Goal: Task Accomplishment & Management: Complete application form

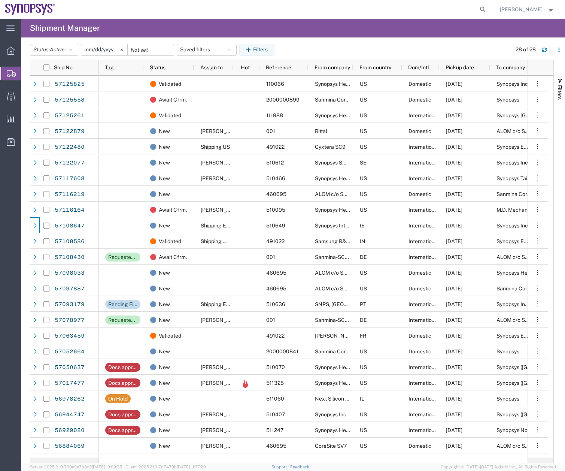
click at [0, 0] on span "Create Shipment" at bounding box center [0, 0] width 0 height 0
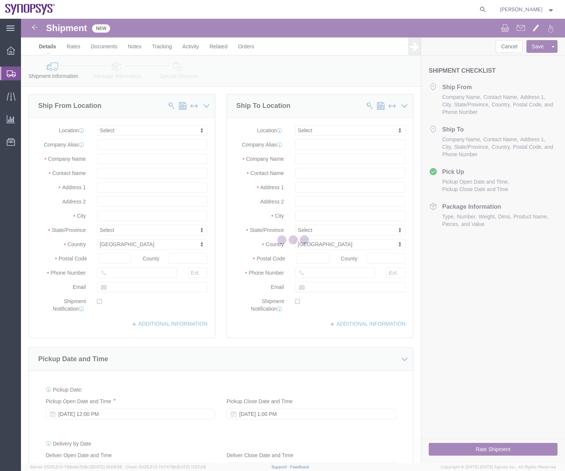
select select
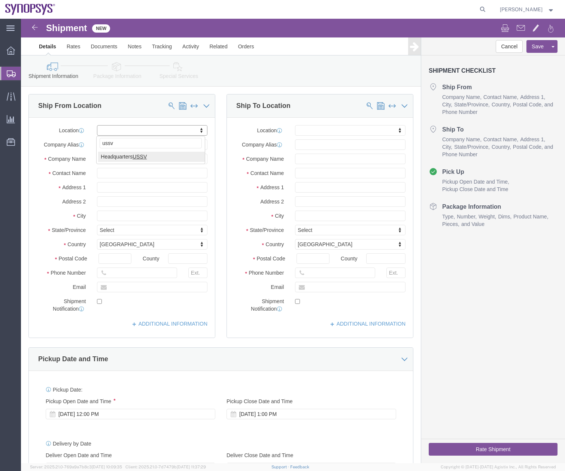
type input "ussv"
select select "63204"
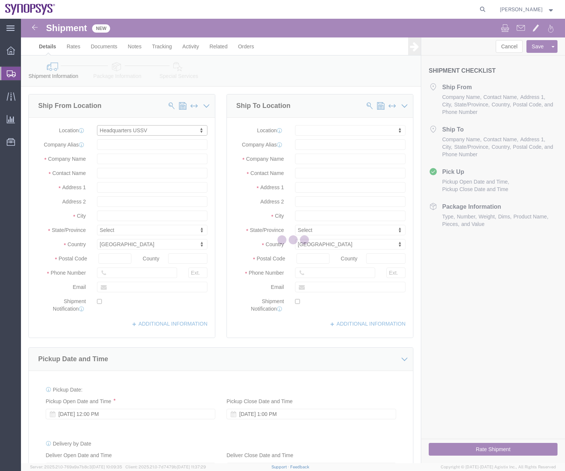
type input "[STREET_ADDRESS]"
type input "94085"
type input "6505845000"
type input "USSV"
type input "Synopsys Headquarters USSV"
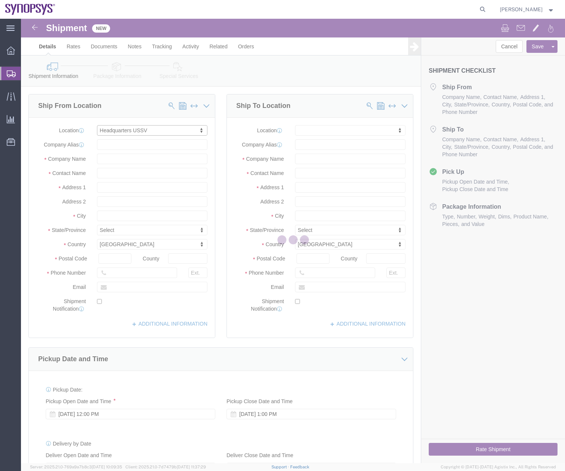
type input "Sunnyvale"
select select "CA"
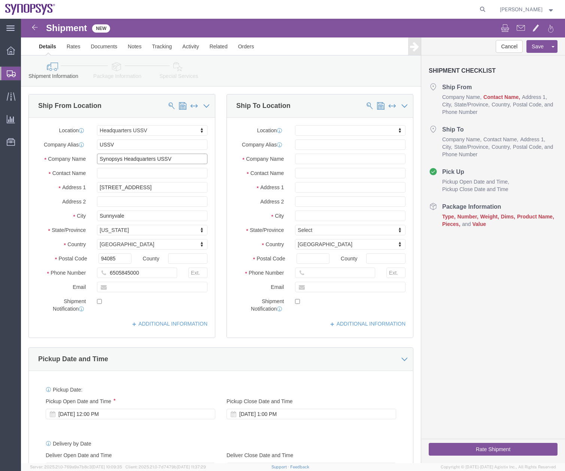
drag, startPoint x: 160, startPoint y: 138, endPoint x: 104, endPoint y: 138, distance: 56.6
click input "Synopsys Headquarters USSV"
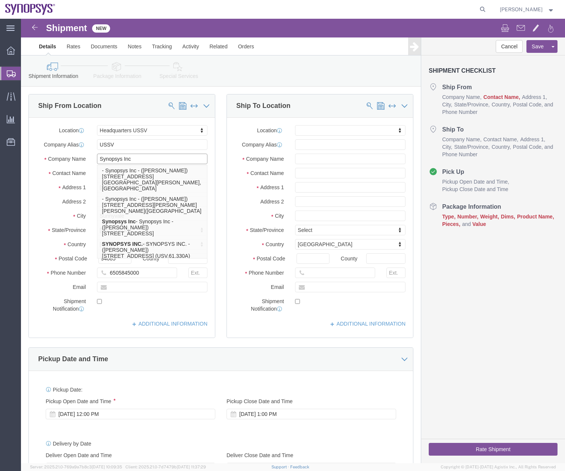
type input "Synopsys Inc"
click div "Ship From Location Location Headquarters USSV My Profile Location [GEOGRAPHIC_D…"
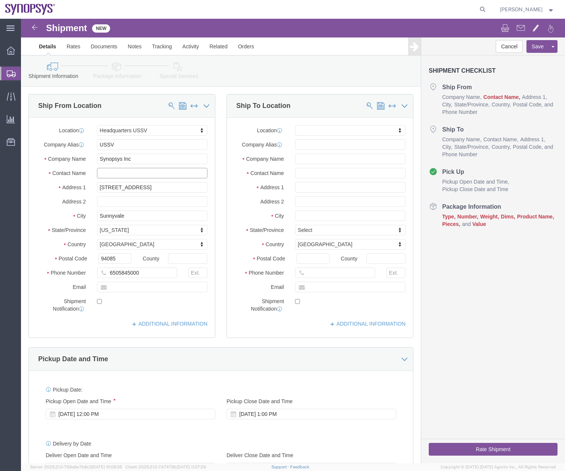
click input "text"
type input "Z"
type input "[PERSON_NAME]"
type input "tw52"
select select "63166"
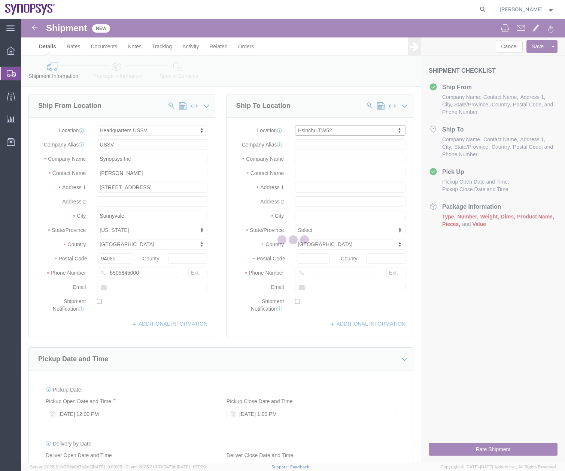
type input "[STREET_ADDRESS]"
type input "Science-Based [GEOGRAPHIC_DATA]"
select select "TW"
type input "300"
type input "TW52"
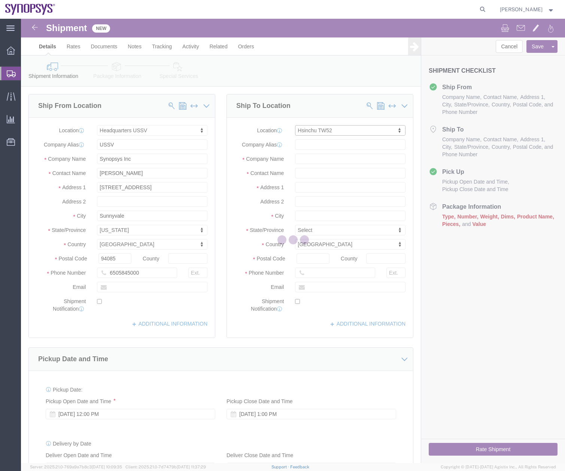
type input "Synopsys Taiwan Co. Ltd. [GEOGRAPHIC_DATA]"
type input "Hsinchu"
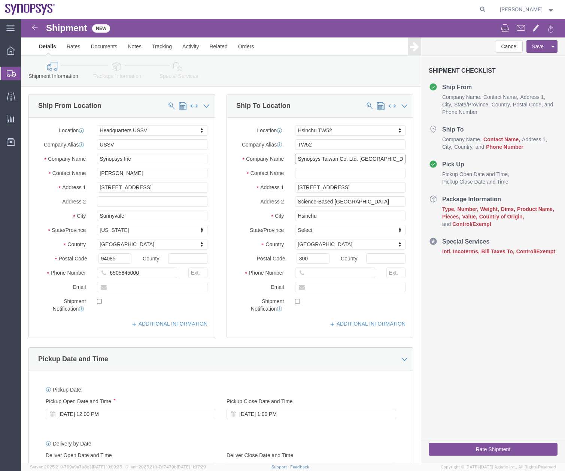
click input "Synopsys Taiwan Co. Ltd. [GEOGRAPHIC_DATA]"
click input "text"
click input "Synopsys Taiwan Co. Ltd. [GEOGRAPHIC_DATA]"
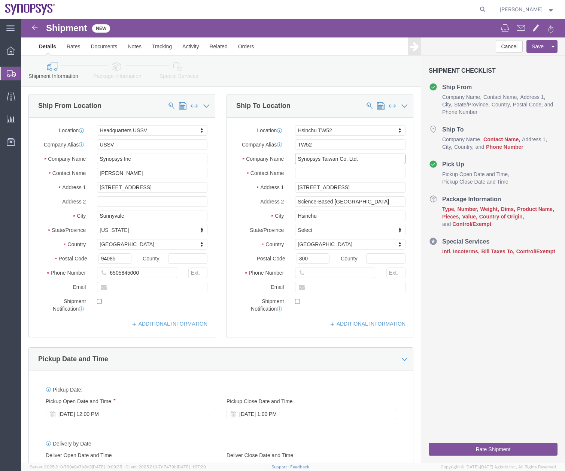
type input "Synopsys Taiwan Co. Ltd."
click input "text"
type input "[PERSON_NAME]"
click input "text"
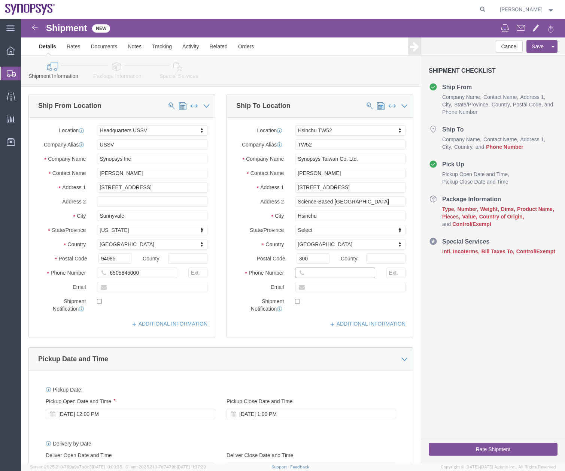
click input "text"
type input "88635794567"
click input "text"
type input "[EMAIL_ADDRESS][DOMAIN_NAME]"
click input "checkbox"
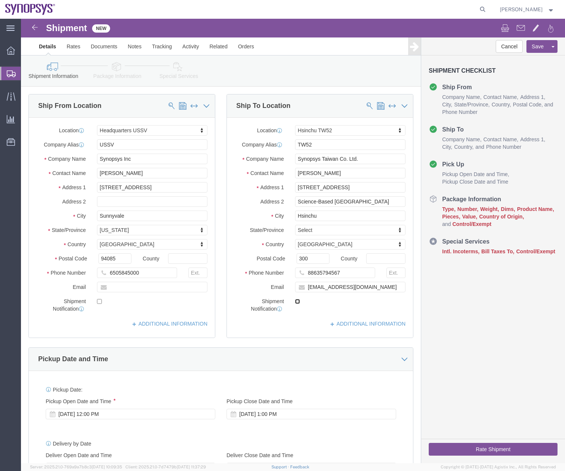
click input "checkbox"
checkbox input "true"
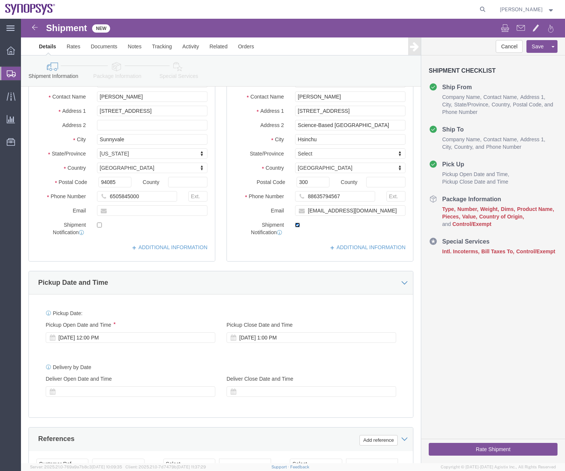
scroll to position [136, 0]
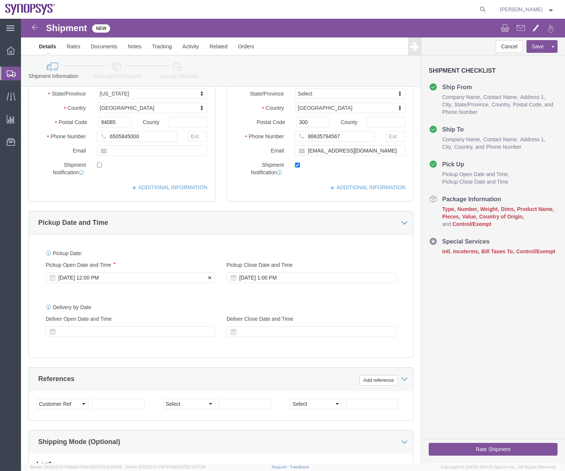
click div "[DATE] 12:00 PM"
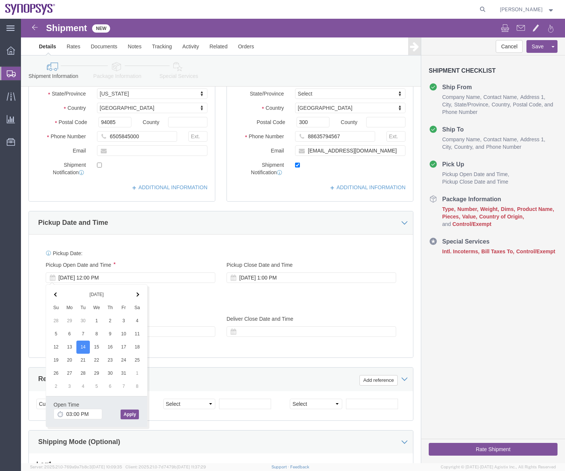
type input "3:00 PM"
click button "Apply"
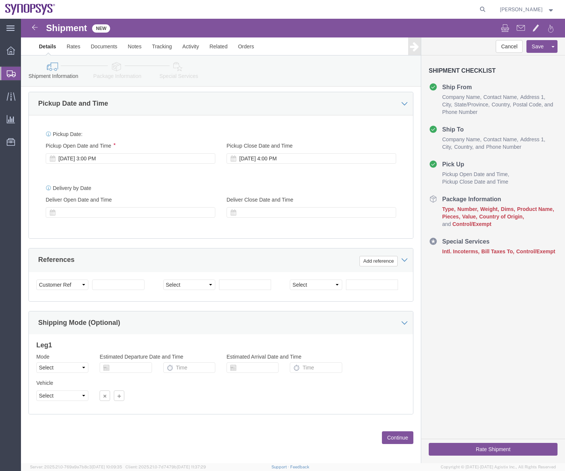
scroll to position [63, 0]
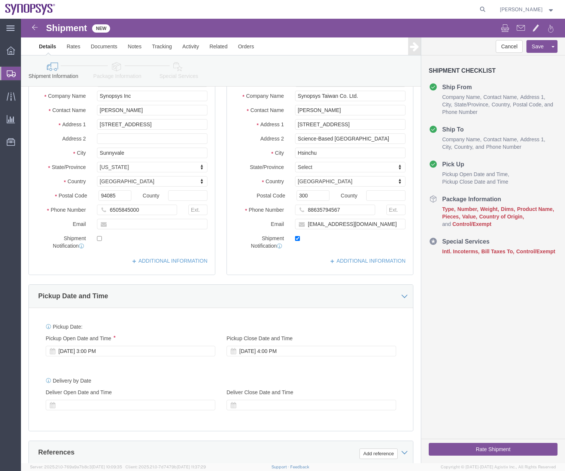
click icon
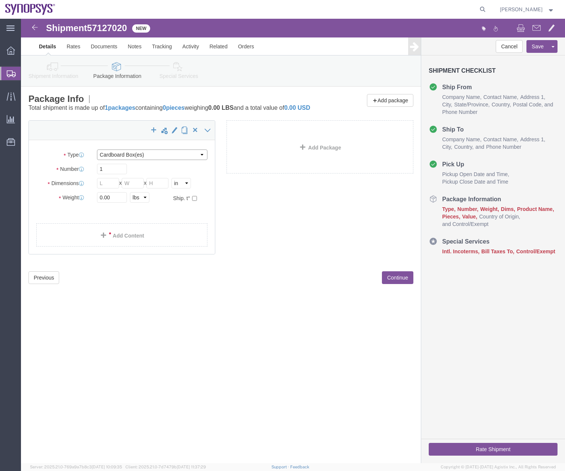
click select "Select Bale(s) Basket(s) Bolt(s) Bottle(s) Buckets Bulk Bundle(s) Can(s) Cardbo…"
select select "PAK"
click select "Select Bale(s) Basket(s) Bolt(s) Bottle(s) Buckets Bulk Bundle(s) Can(s) Cardbo…"
type input "10.25"
type input "12.75"
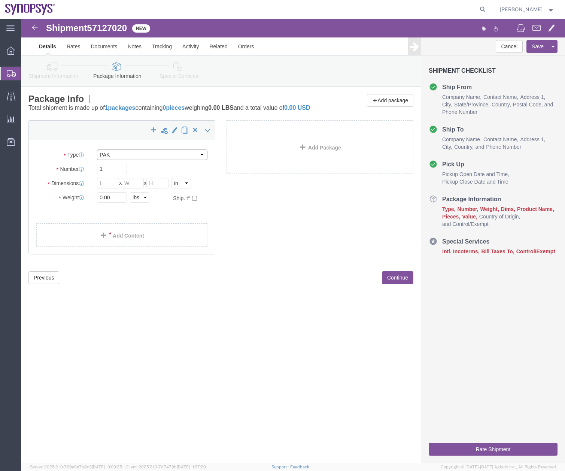
type input "1.00"
drag, startPoint x: 78, startPoint y: 188, endPoint x: 19, endPoint y: 206, distance: 60.8
click div "Package Type Select Bale(s) Basket(s) Bolt(s) Bottle(s) Buckets Bulk Bundle(s) …"
type input "1"
click div "Shipment 57127020 New Details Rates Documents Notes Tracking Activity Related O…"
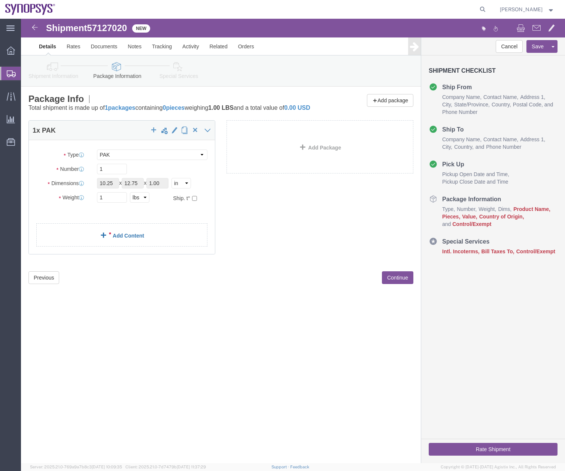
click link "Add Content"
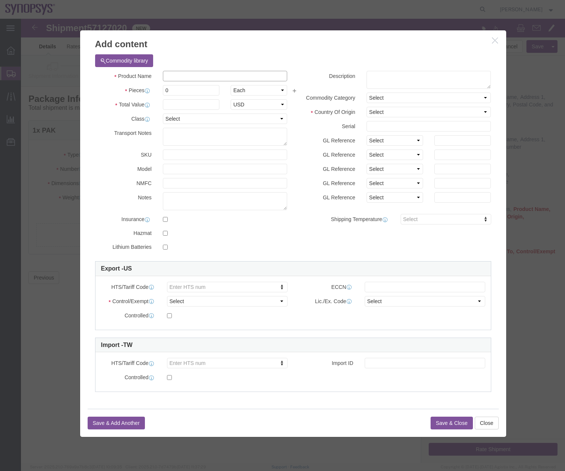
click input "text"
type input "Document"
click textarea
type textarea "Certificate"
click select "Select [GEOGRAPHIC_DATA] [GEOGRAPHIC_DATA] [GEOGRAPHIC_DATA] [GEOGRAPHIC_DATA] …"
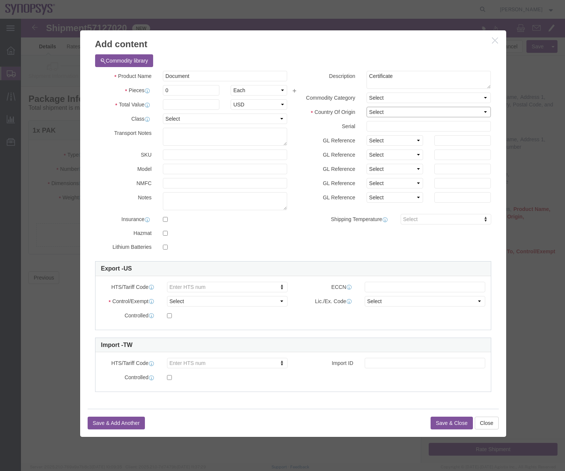
select select "US"
click select "Select [GEOGRAPHIC_DATA] [GEOGRAPHIC_DATA] [GEOGRAPHIC_DATA] [GEOGRAPHIC_DATA] …"
drag, startPoint x: 153, startPoint y: 73, endPoint x: 111, endPoint y: 96, distance: 48.3
click div "Pieces 0 Select Bag Barrels 100Board Feet Bottle Box Blister Pack Carats Can Ca…"
type input "1"
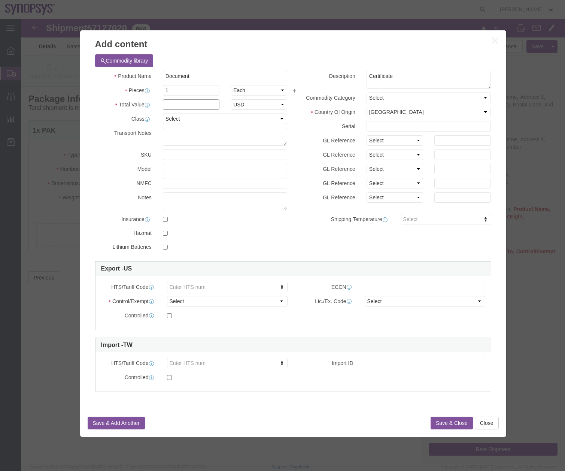
click input "text"
type input "1"
click input "text"
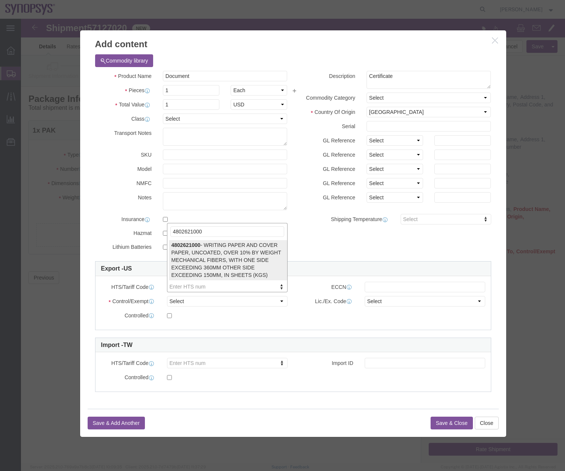
type input "4802621000"
select select "KGS"
type input "4802621000"
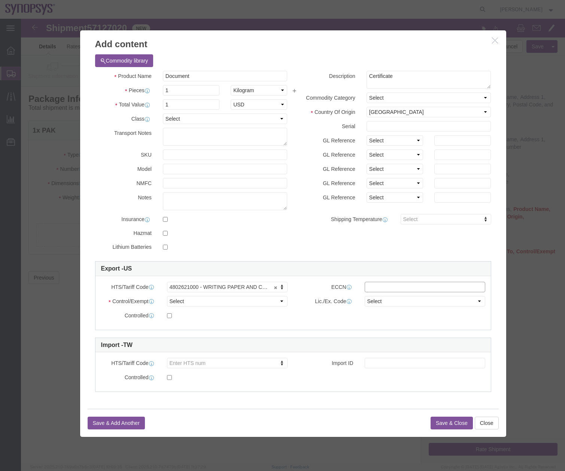
click input "text"
type input "EAR99"
click select "Select ATF BIS DEA EPA FDA FTR ITAR OFAC Other (OPA)"
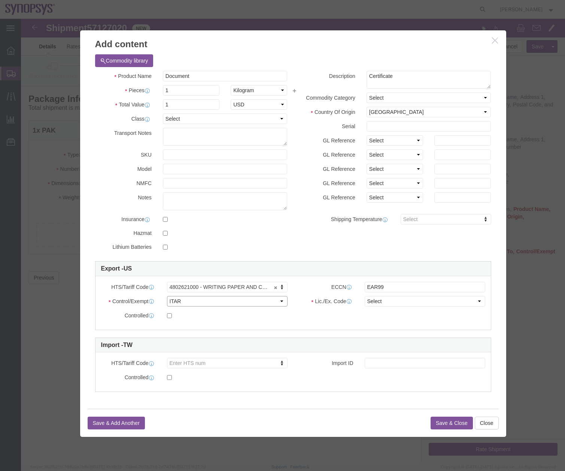
select select "FTR"
click select "Select ATF BIS DEA EPA FDA FTR ITAR OFAC Other (OPA)"
click select "Select 30.2(d)(2) 30.36 30.37(a) 30.37(f) 30.37(g) 30.37(h) 30.37(i) 30.37(j) 3…"
select select "30.37(a)"
click select "Select 30.2(d)(2) 30.36 30.37(a) 30.37(f) 30.37(g) 30.37(h) 30.37(i) 30.37(j) 3…"
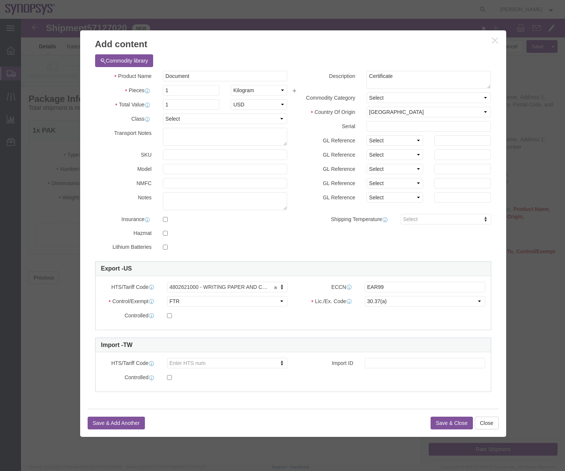
click button "Save & Close"
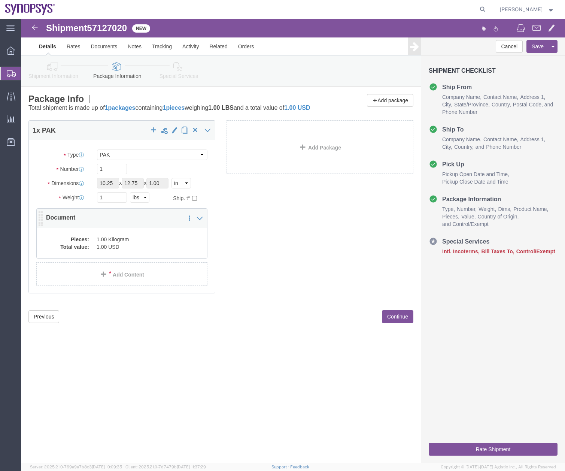
click dd "1.00 Kilogram"
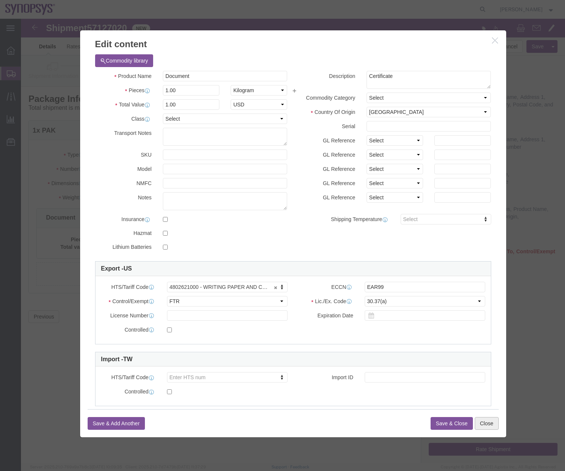
click button "Close"
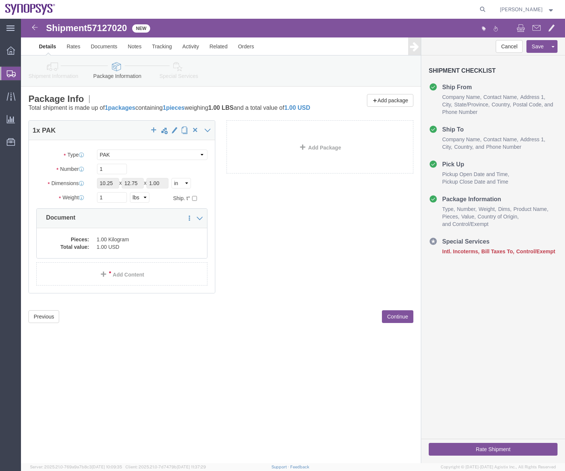
click link "Special Services"
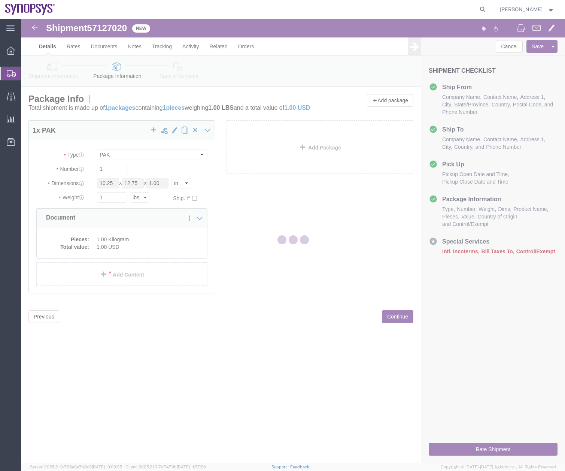
select select
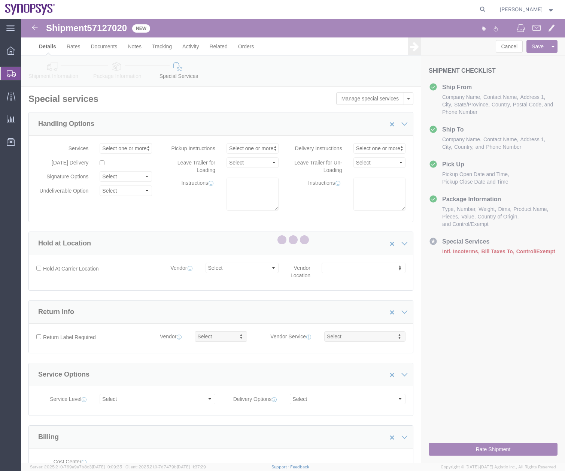
select select "COSTCENTER"
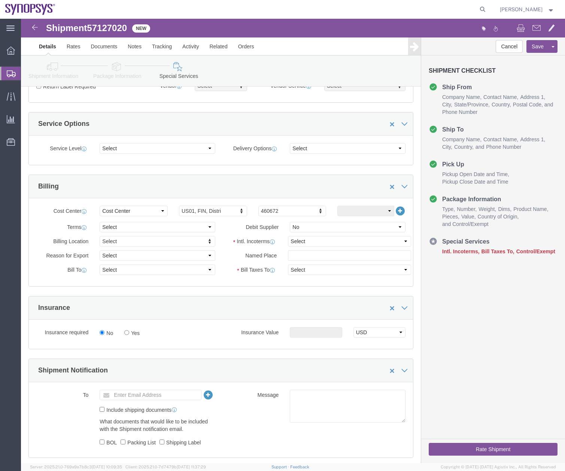
scroll to position [286, 0]
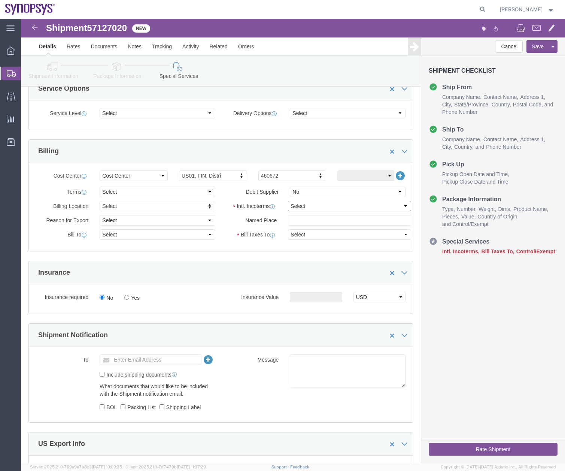
click select "Select Carriage Insurance Paid Carriage Paid To Cost and Freight Cost Insurance…"
select select "DDP"
click select "Select Carriage Insurance Paid Carriage Paid To Cost and Freight Cost Insurance…"
select select "SHIP"
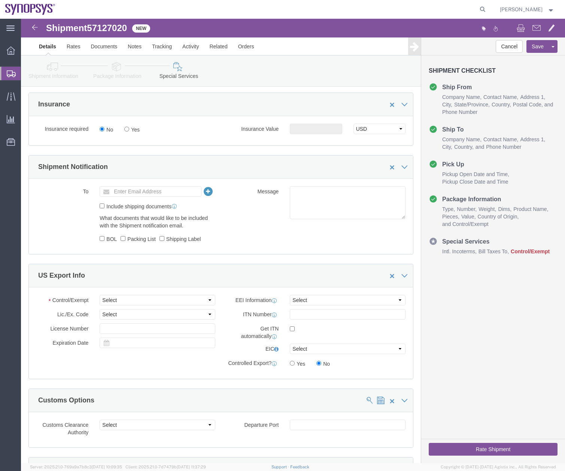
scroll to position [515, 0]
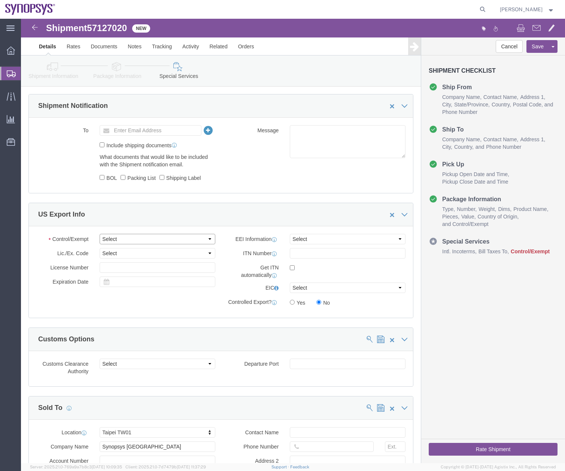
click select "Select ATF BIS DEA EPA FDA FTR ITAR OFAC Other (OPA)"
select select "FTR"
click select "Select ATF BIS DEA EPA FDA FTR ITAR OFAC Other (OPA)"
click select "Select AES-Direct EEI Carrier File EEI EEI Exempt"
select select "EXEM"
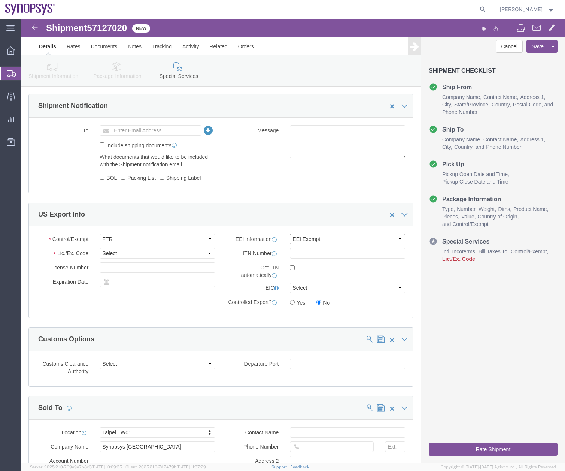
click select "Select AES-Direct EEI Carrier File EEI EEI Exempt"
click select "Select 30.2(d)(2) 30.36 30.37(a) 30.37(f) 30.37(g) 30.37(h) 30.37(i) 30.37(j) 3…"
select select "30.37(a)"
click select "Select 30.2(d)(2) 30.36 30.37(a) 30.37(f) 30.37(g) 30.37(h) 30.37(i) 30.37(j) 3…"
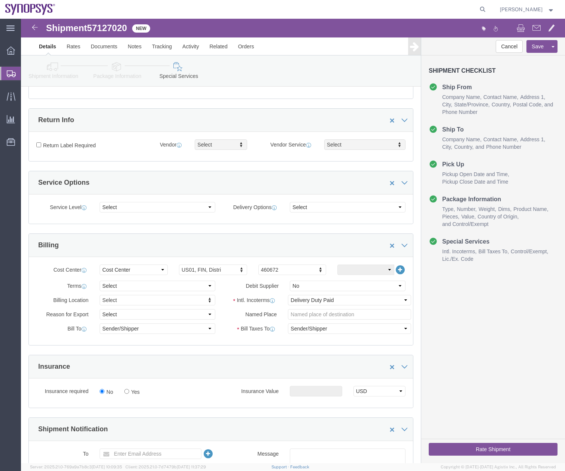
scroll to position [0, 0]
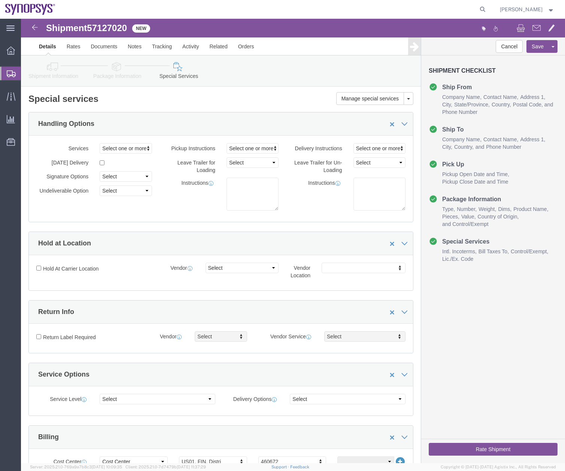
click icon
click div
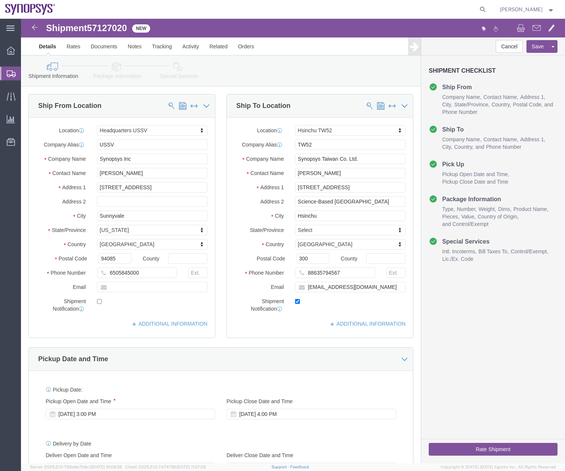
click button "Rate Shipment"
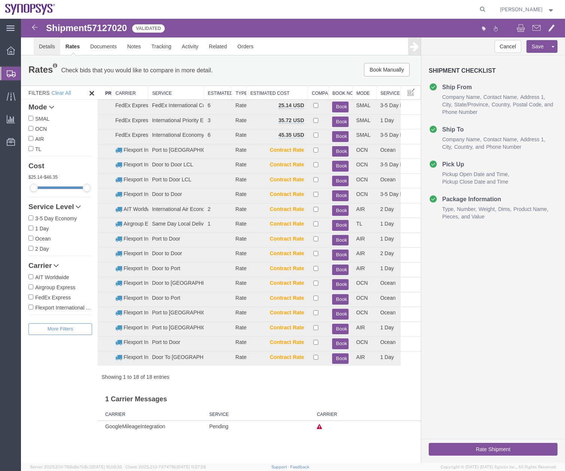
click at [38, 47] on link "Details" at bounding box center [47, 46] width 27 height 18
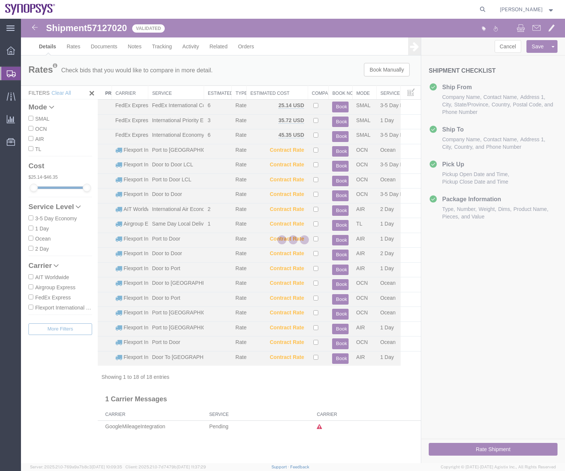
select select "63204"
select select "63166"
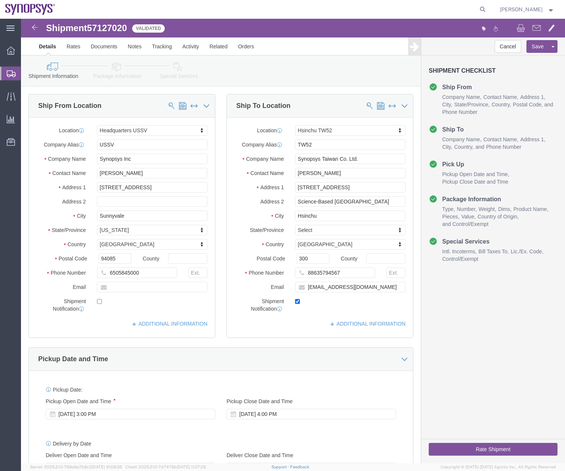
click link "Special Services"
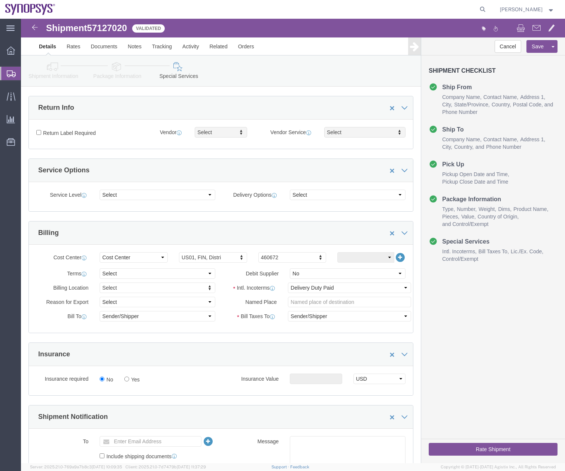
scroll to position [196, 0]
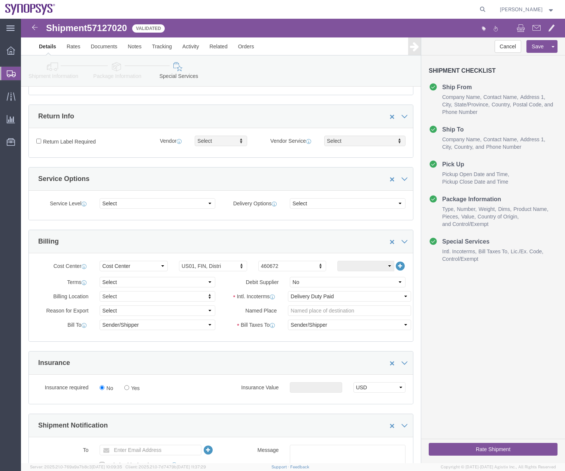
click div "Cancel Save [GEOGRAPHIC_DATA] Assign To Clone Shipment Save As Template Shipmen…"
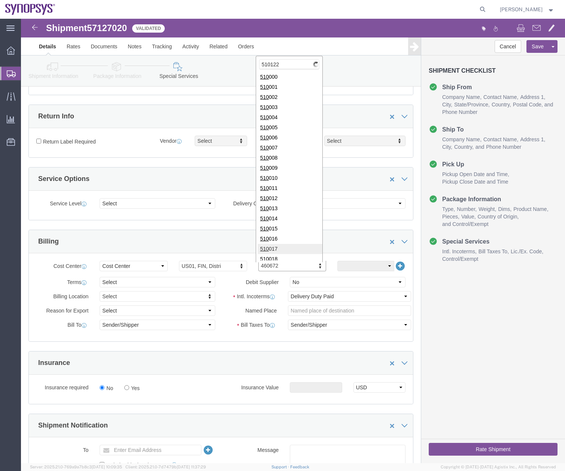
scroll to position [0, 0]
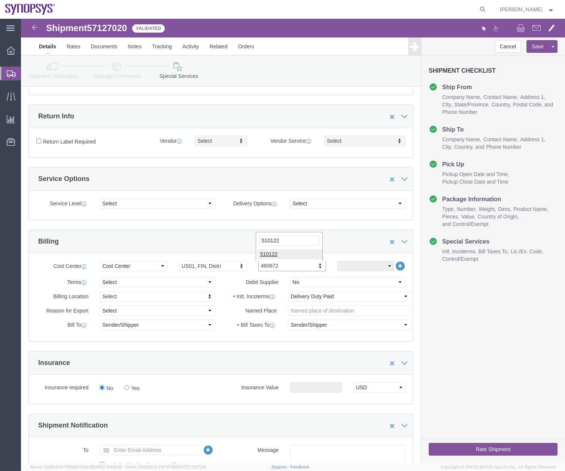
type input "510122"
click button "Rate Shipment"
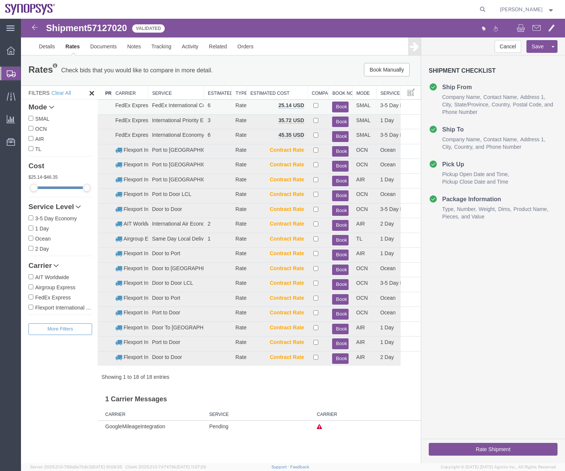
click at [343, 105] on button "Book" at bounding box center [340, 107] width 16 height 11
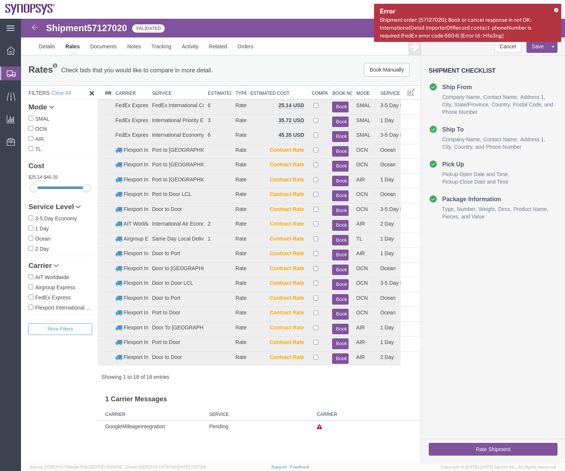
click at [556, 10] on icon at bounding box center [556, 10] width 4 height 4
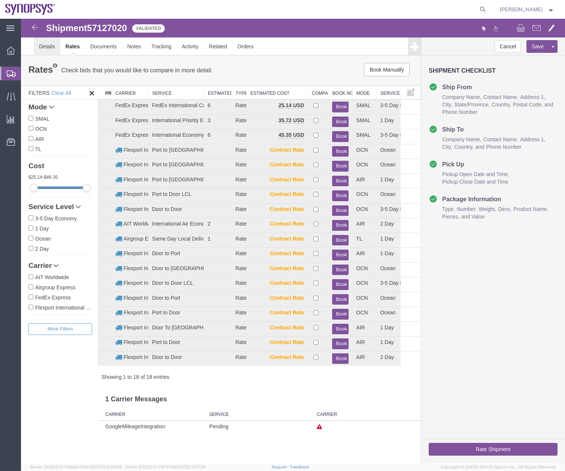
click at [49, 48] on link "Details" at bounding box center [47, 46] width 27 height 18
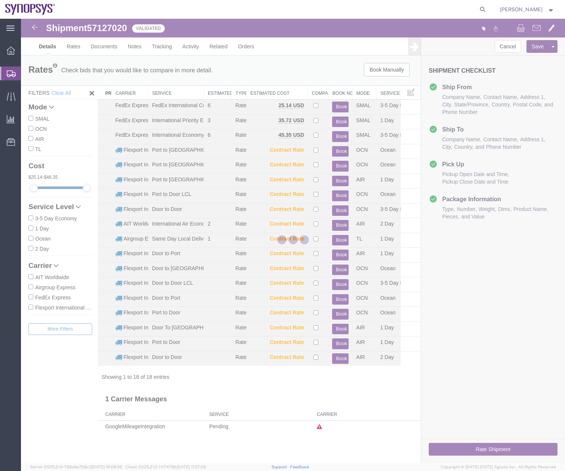
select select "63204"
select select "63166"
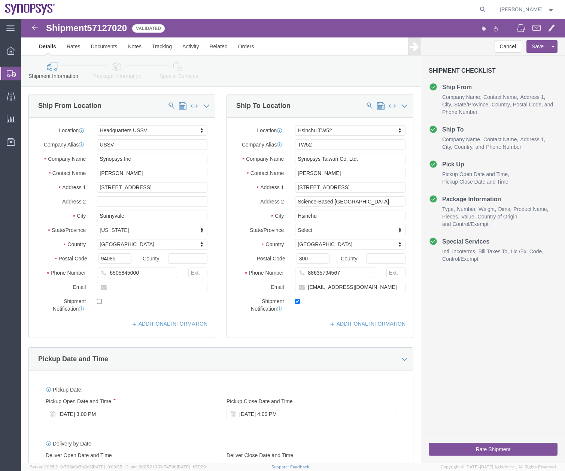
click link "Special Services"
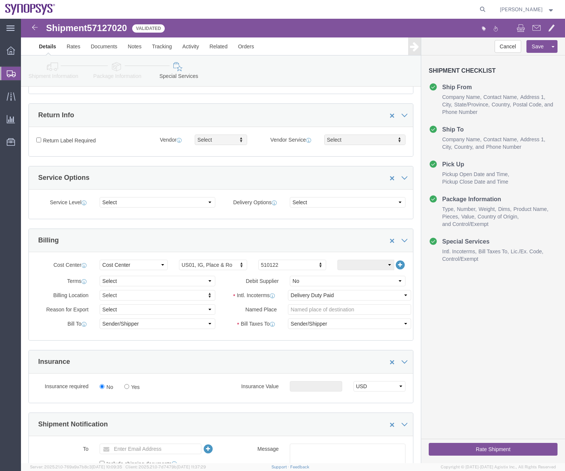
scroll to position [39, 0]
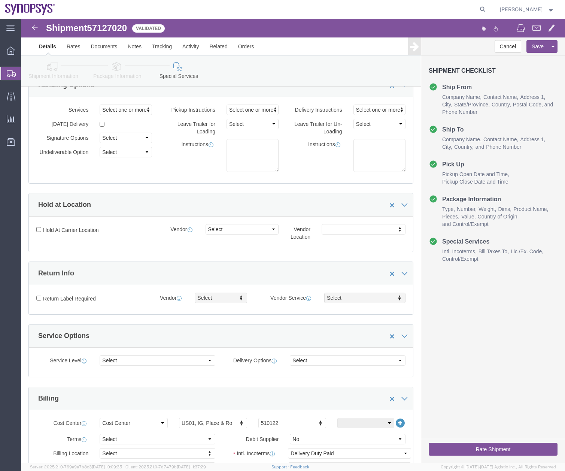
click icon
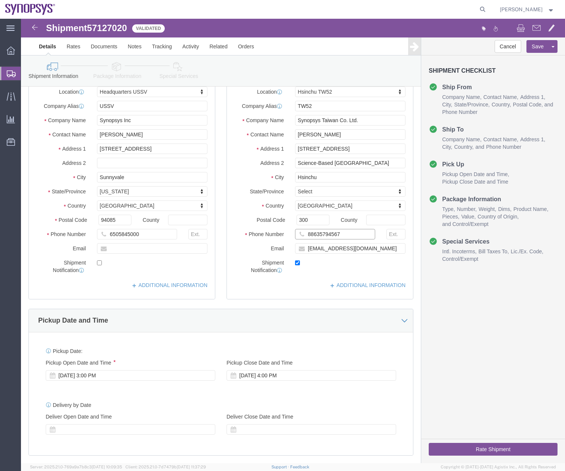
drag, startPoint x: 312, startPoint y: 213, endPoint x: 280, endPoint y: 211, distance: 31.9
click input "88635794567"
click icon
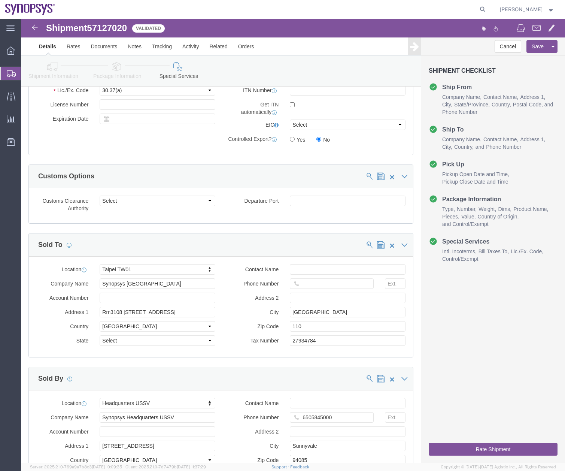
scroll to position [680, 0]
paste input "88635794567"
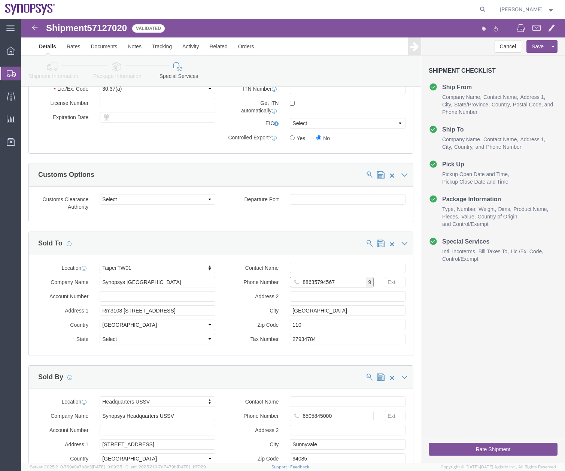
type input "88635794567"
click button "Rate Shipment"
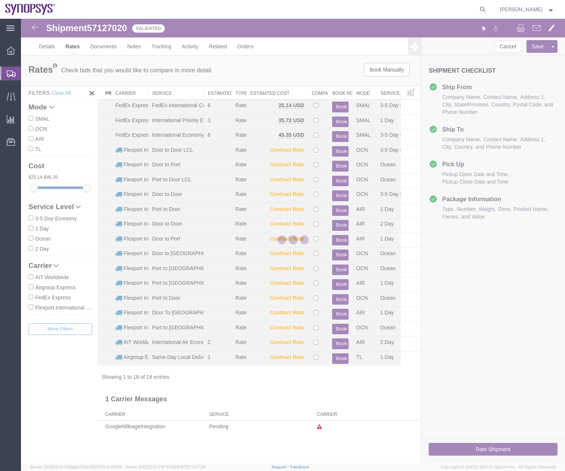
scroll to position [0, 0]
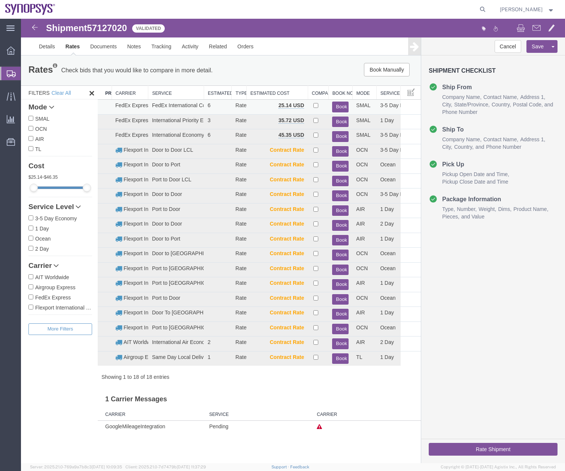
click at [342, 104] on button "Book" at bounding box center [340, 107] width 16 height 11
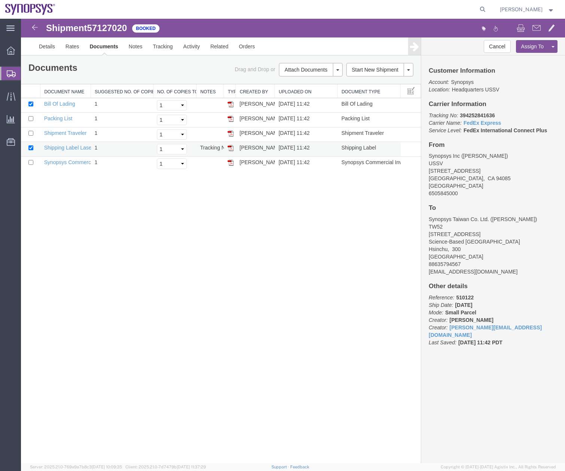
click at [230, 148] on img at bounding box center [231, 148] width 6 height 6
drag, startPoint x: 233, startPoint y: 163, endPoint x: 108, endPoint y: 306, distance: 189.8
click at [233, 163] on img at bounding box center [231, 163] width 6 height 6
click at [232, 163] on img at bounding box center [231, 163] width 6 height 6
click at [229, 118] on img at bounding box center [231, 119] width 6 height 6
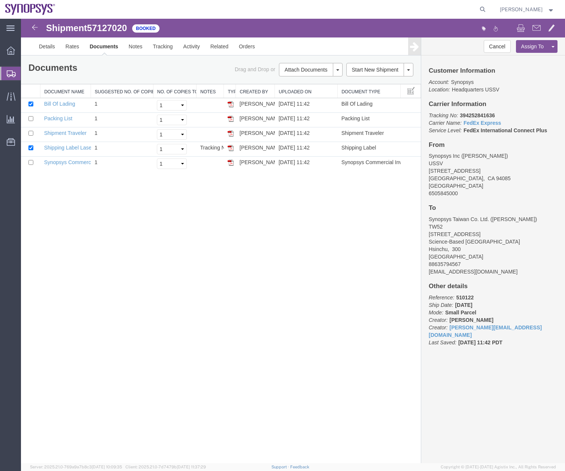
click at [11, 72] on icon at bounding box center [11, 73] width 9 height 7
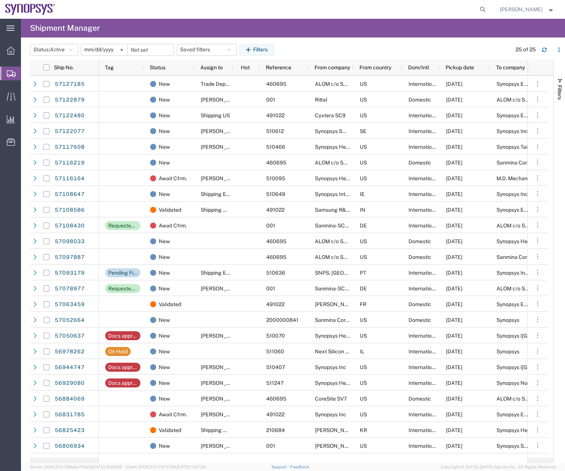
click at [0, 0] on span "Create Shipment" at bounding box center [0, 0] width 0 height 0
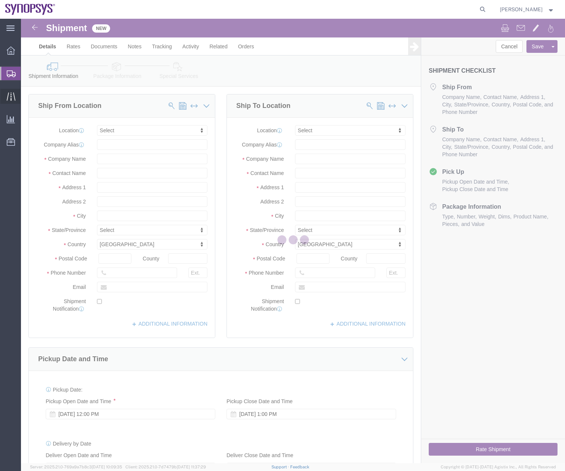
select select
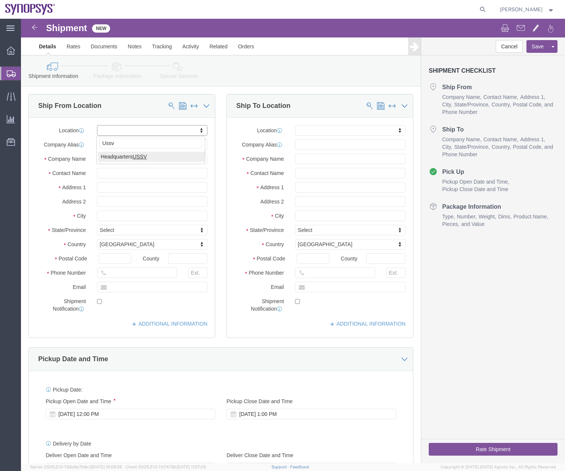
type input "Ussv"
select select "63204"
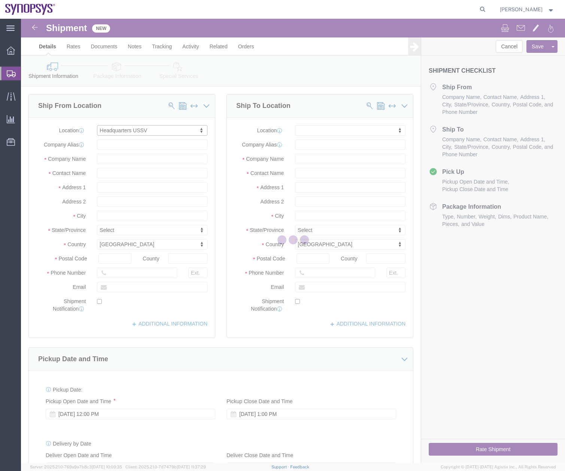
type input "[STREET_ADDRESS]"
type input "94085"
type input "6505845000"
type input "USSV"
type input "Synopsys Headquarters USSV"
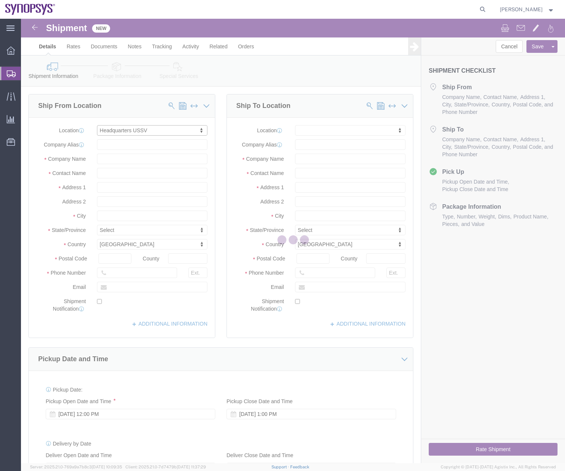
type input "Sunnyvale"
select select "CA"
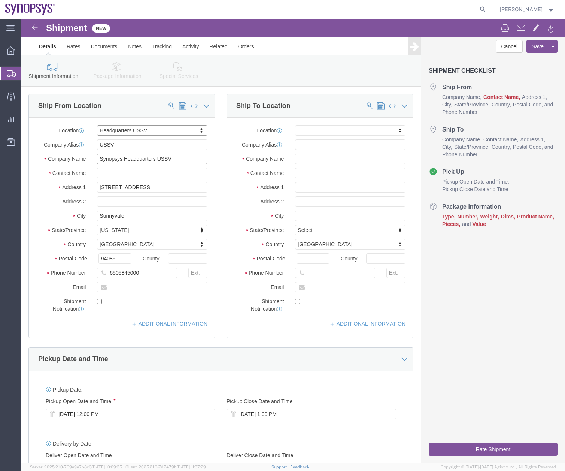
click input "Synopsys Headquarters USSV"
type input "Synopsys Inc"
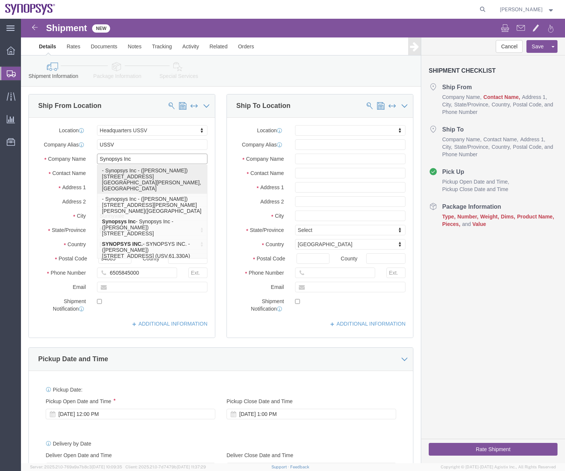
click p "- Synopsys Inc - ([PERSON_NAME]) [STREET_ADDRESS][GEOGRAPHIC_DATA][PERSON_NAME]"
select select
type input "[STREET_ADDRESS][PERSON_NAME]"
type input "[GEOGRAPHIC_DATA]"
type input "92037"
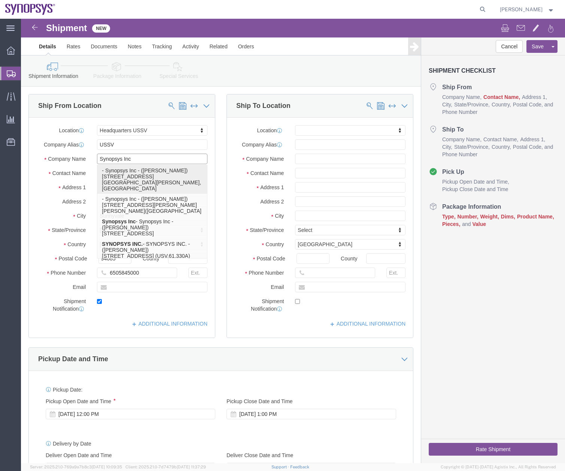
type input "[EMAIL_ADDRESS][DOMAIN_NAME]"
checkbox input "true"
type input "[PERSON_NAME]"
type input "CA 92037"
select select "CA"
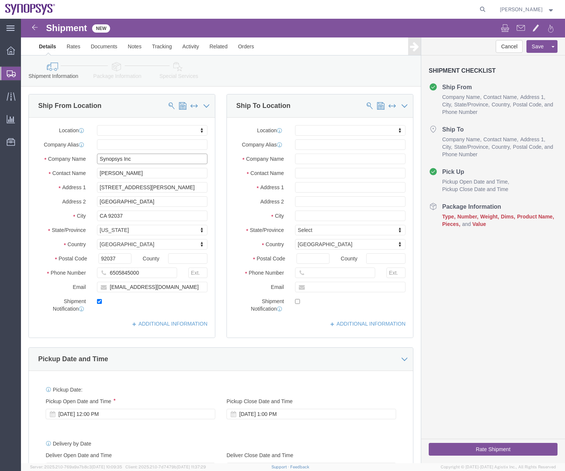
type input "Synopsys Inc"
type input "ussv"
select select "63204"
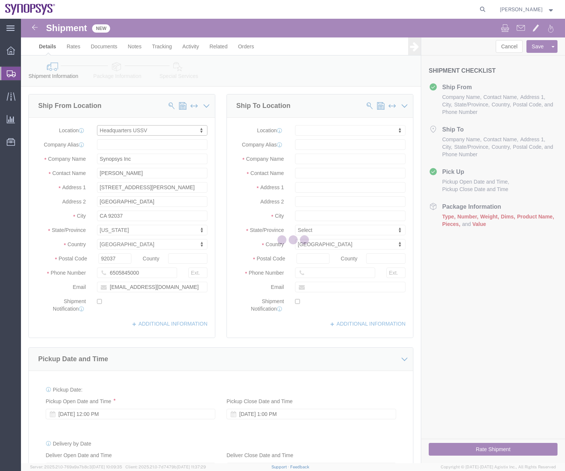
type input "[STREET_ADDRESS]"
type input "94085"
checkbox input "false"
type input "USSV"
type input "Synopsys Headquarters USSV"
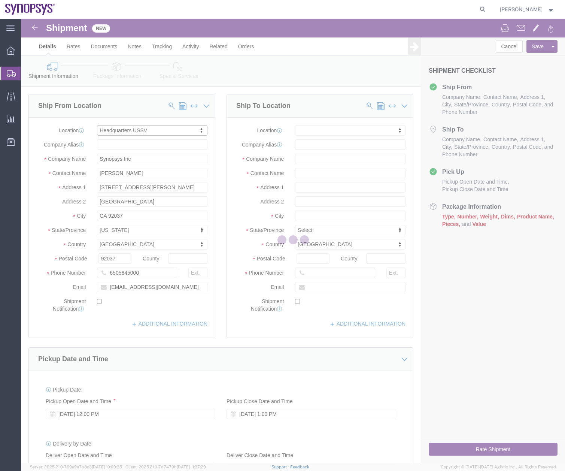
type input "Sunnyvale"
select select "CA"
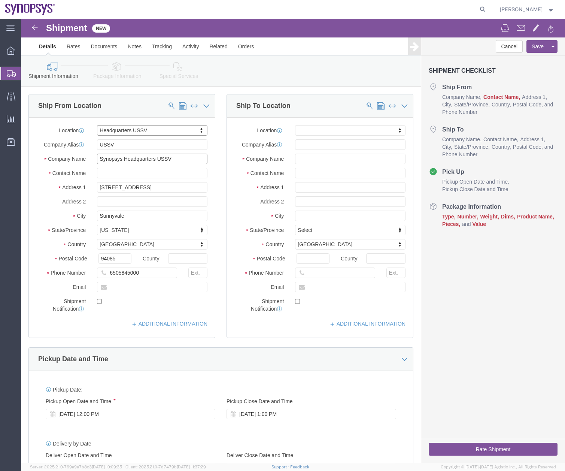
click input "Synopsys Headquarters USSV"
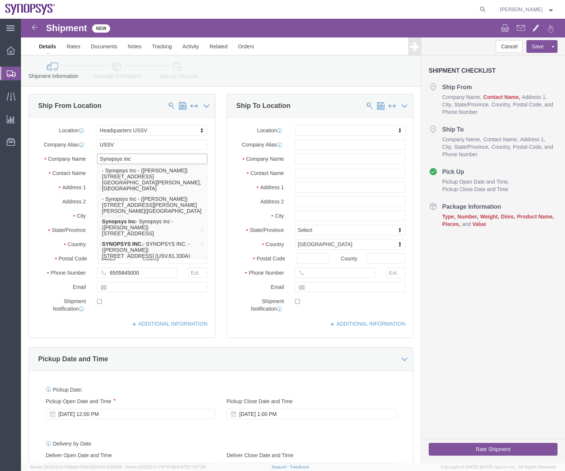
type input "Synopsys Inc"
click label
click input "checkbox"
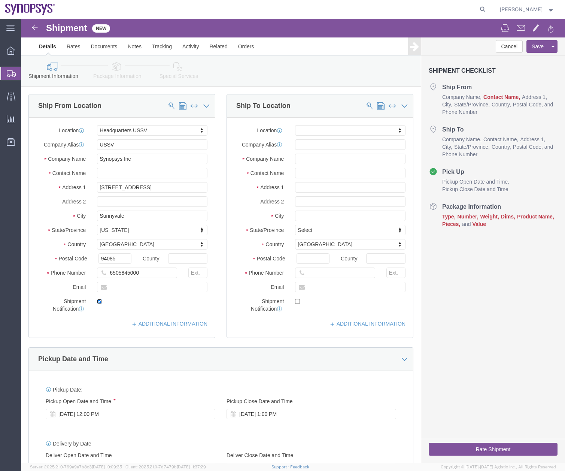
click input "checkbox"
checkbox input "false"
click input "text"
type input "[PERSON_NAME]"
type input "tw52"
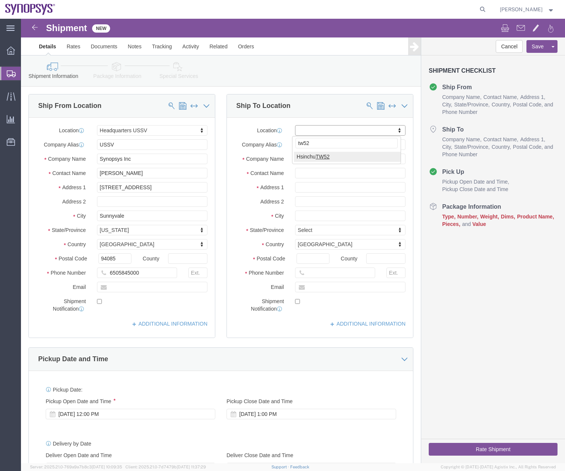
select select "63166"
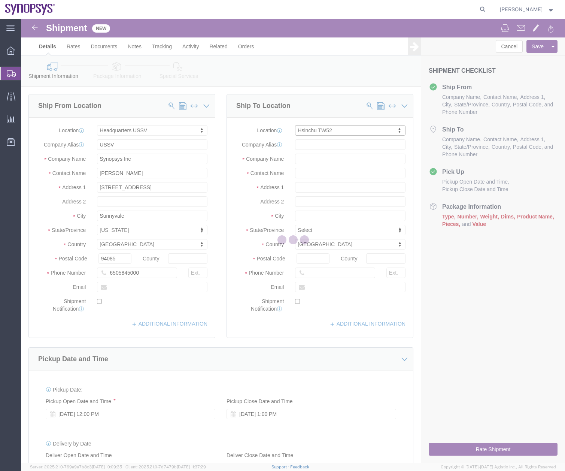
type input "[STREET_ADDRESS]"
type input "Science-Based [GEOGRAPHIC_DATA]"
select select "TW"
type input "300"
type input "TW52"
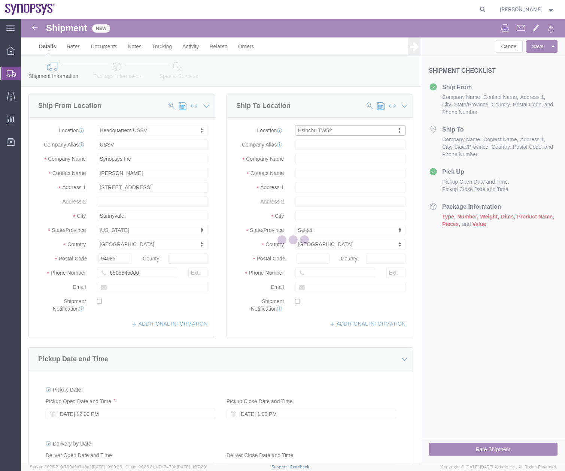
type input "Synopsys Taiwan Co. Ltd. [GEOGRAPHIC_DATA]"
type input "Hsinchu"
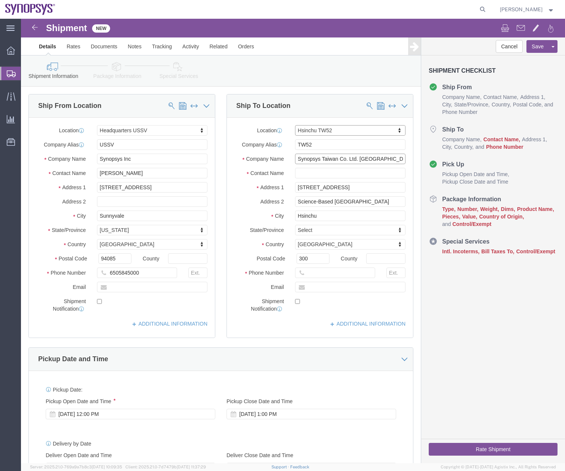
click input "Synopsys Taiwan Co. Ltd. [GEOGRAPHIC_DATA]"
type input "Synopsys Taiwan Co. Ltd."
click input "text"
type input "[PERSON_NAME]"
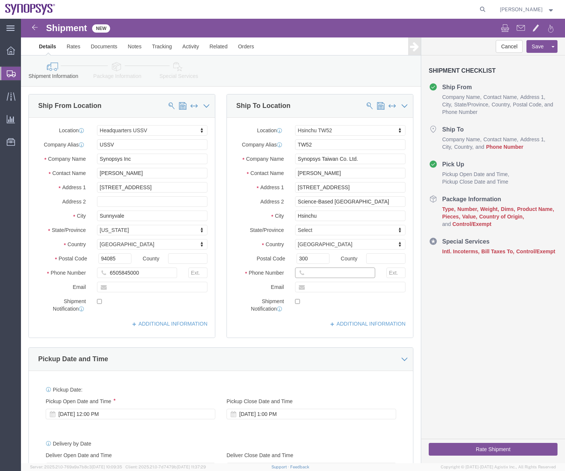
click input "text"
paste input "88635794567"
type input "88635794567"
click input "text"
type input "s"
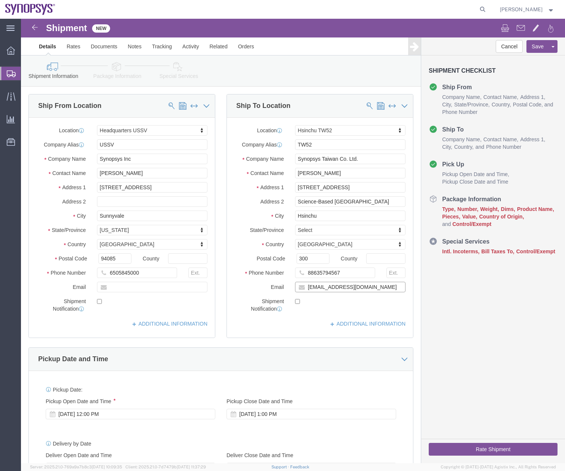
type input "[EMAIL_ADDRESS][DOMAIN_NAME]"
click input "checkbox"
checkbox input "false"
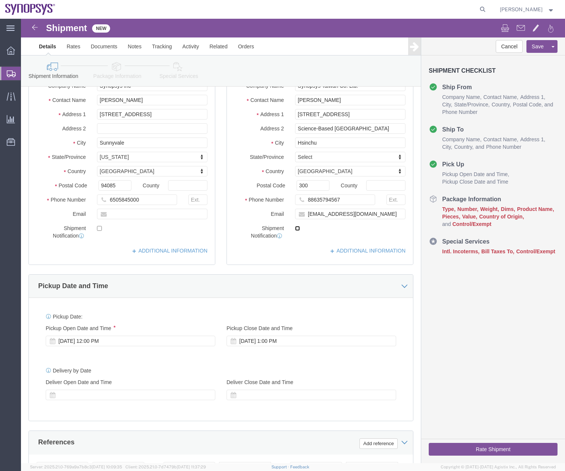
scroll to position [79, 0]
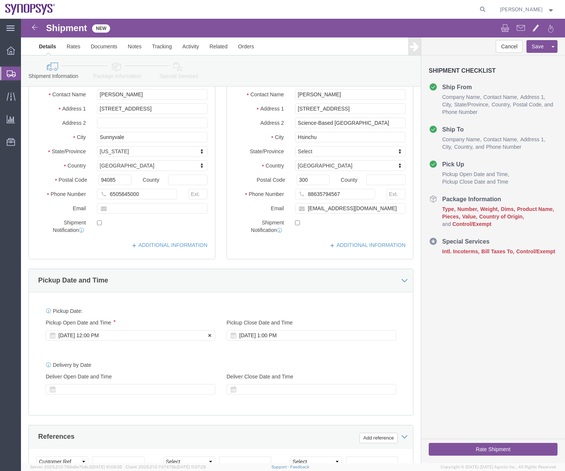
click div "[DATE] 12:00 PM"
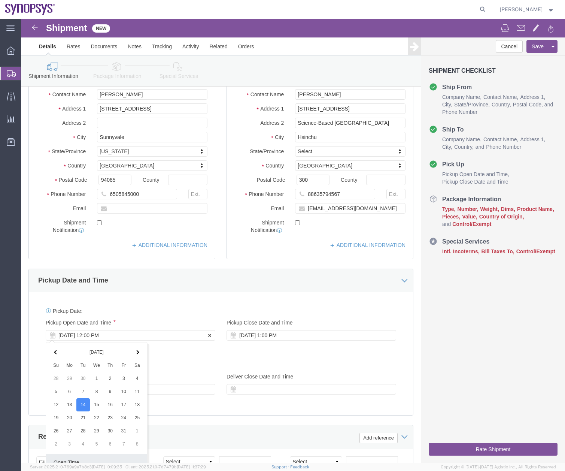
scroll to position [259, 0]
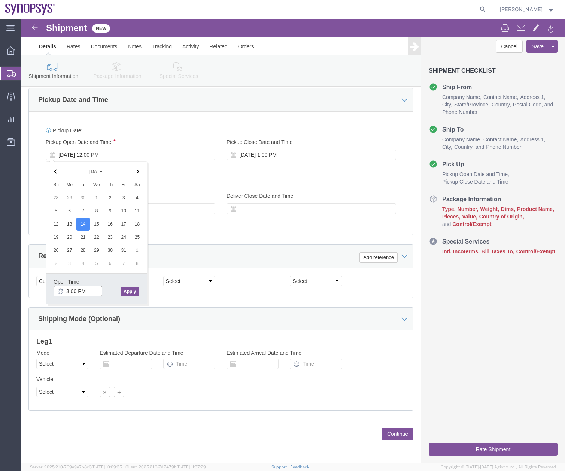
type input "3:00 PM"
click button "Apply"
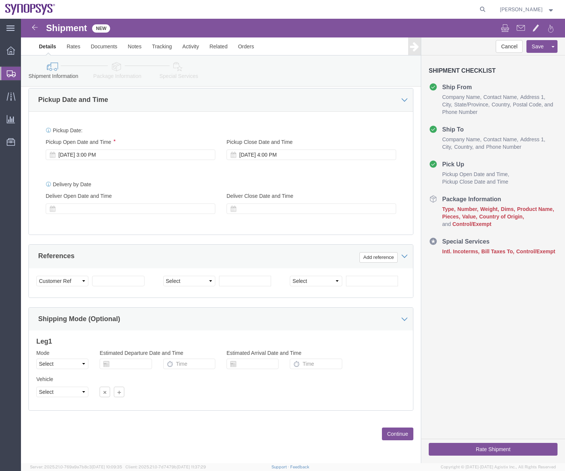
click icon
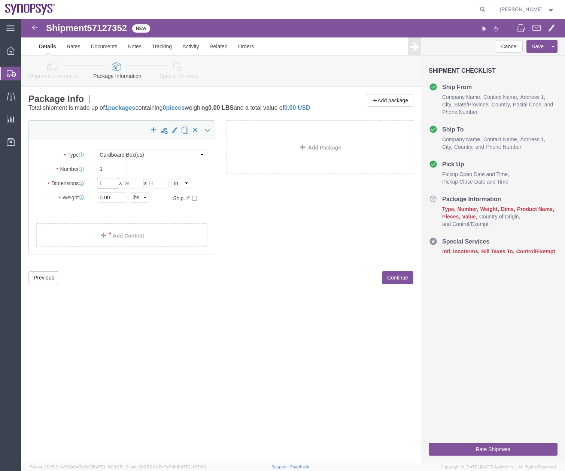
click input "text"
click select "Select Bale(s) Basket(s) Bolt(s) Bottle(s) Buckets Bulk Bundle(s) Can(s) Cardbo…"
select select "PAK"
click select "Select Bale(s) Basket(s) Bolt(s) Bottle(s) Buckets Bulk Bundle(s) Can(s) Cardbo…"
type input "10.25"
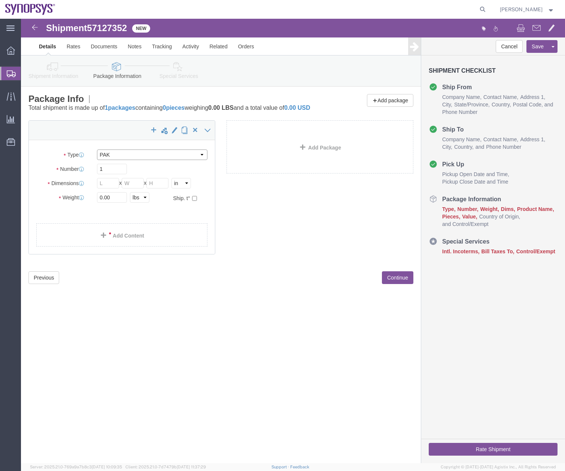
type input "12.75"
type input "1.00"
drag, startPoint x: 97, startPoint y: 186, endPoint x: 3, endPoint y: 234, distance: 105.7
click div "Package Type Select Bale(s) Basket(s) Bolt(s) Bottle(s) Buckets Bulk Bundle(s) …"
type input "1"
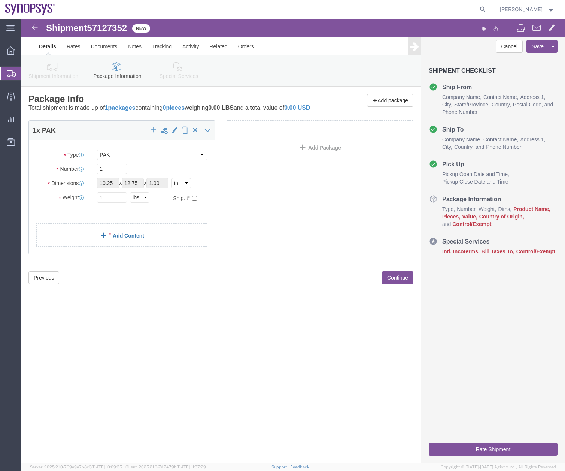
click link "Add Content"
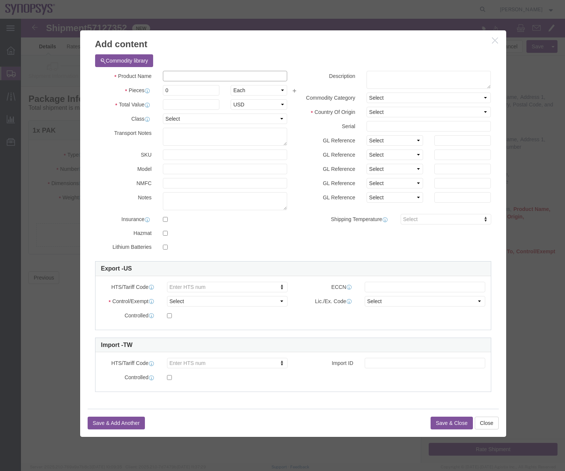
click input "text"
type input "C"
type input "Document"
click textarea
type textarea "Certificate"
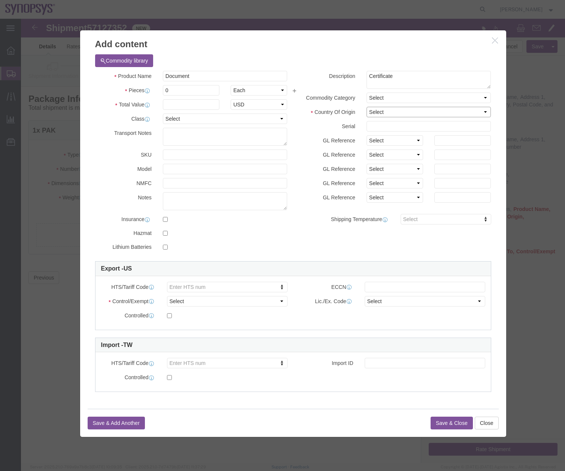
click select "Select [GEOGRAPHIC_DATA] [GEOGRAPHIC_DATA] [GEOGRAPHIC_DATA] [GEOGRAPHIC_DATA] …"
select select "US"
click select "Select [GEOGRAPHIC_DATA] [GEOGRAPHIC_DATA] [GEOGRAPHIC_DATA] [GEOGRAPHIC_DATA] …"
click div "Product Name Document Document Pieces 0 Select Bag Barrels 100Board Feet Bottle…"
type input "1"
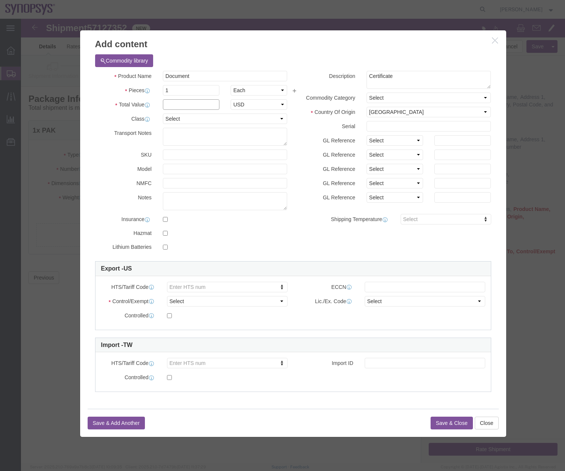
click input "text"
type input "1"
click div "Product Name Document Document Pieces 1 Select Bag Barrels 100Board Feet Bottle…"
click input "text"
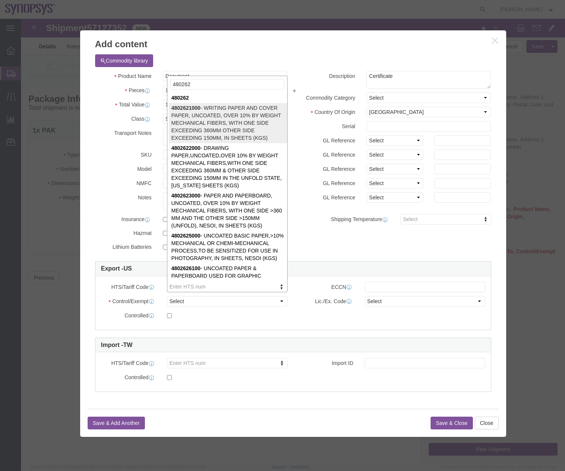
type input "480262"
select select "KGS"
type input "4802621000"
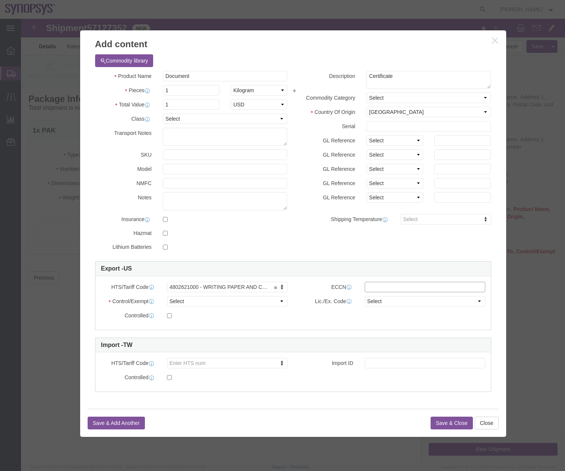
click input "text"
type input "EAR99"
click select "Select ATF BIS DEA EPA FDA FTR ITAR OFAC Other (OPA)"
select select "FTR"
click select "Select ATF BIS DEA EPA FDA FTR ITAR OFAC Other (OPA)"
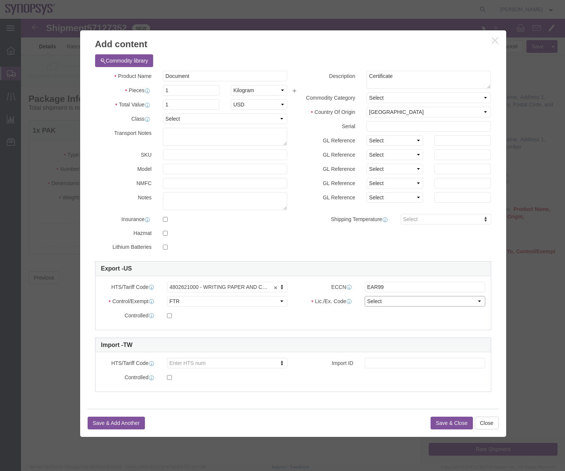
click select "Select 30.2(d)(2) 30.36 30.37(a) 30.37(f) 30.37(g) 30.37(h) 30.37(i) 30.37(j) 3…"
select select "30.37(a)"
click select "Select 30.2(d)(2) 30.36 30.37(a) 30.37(f) 30.37(g) 30.37(h) 30.37(i) 30.37(j) 3…"
click button "Save & Close"
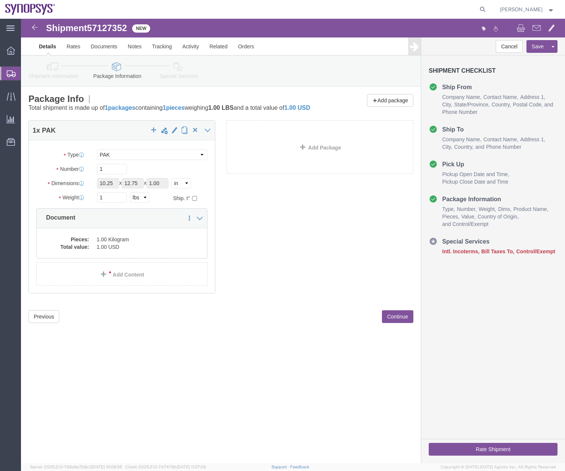
click link "Special Services"
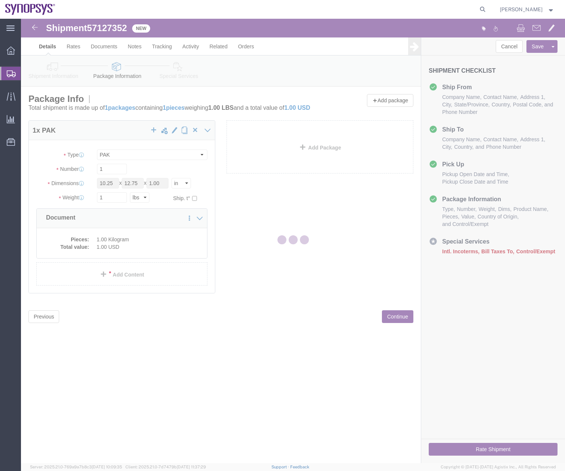
select select
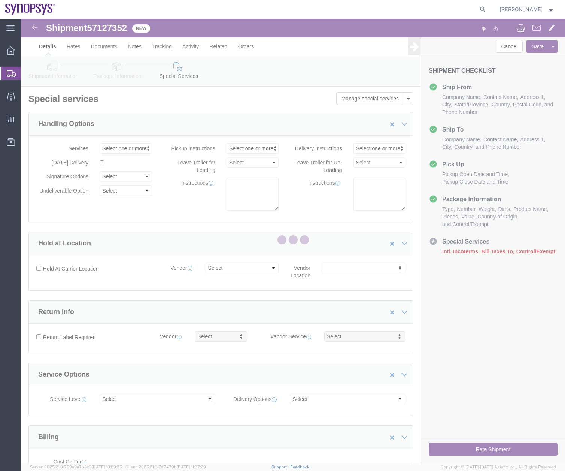
select select "COSTCENTER"
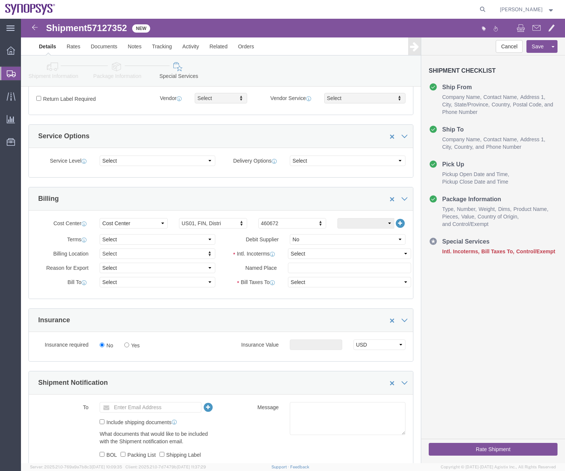
scroll to position [293, 0]
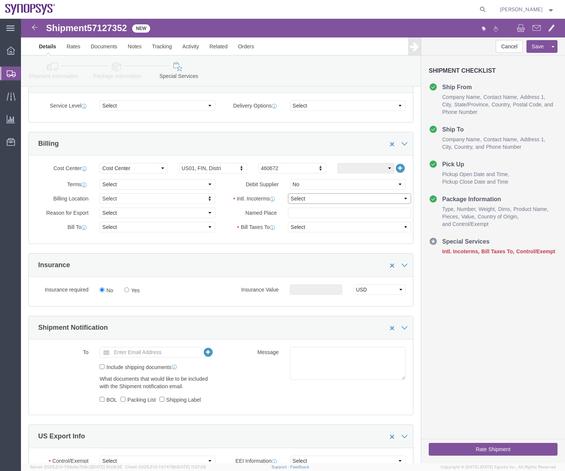
click select "Select Carriage Insurance Paid Carriage Paid To Cost and Freight Cost Insurance…"
select select "DDP"
click select "Select Carriage Insurance Paid Carriage Paid To Cost and Freight Cost Insurance…"
select select "SHIP"
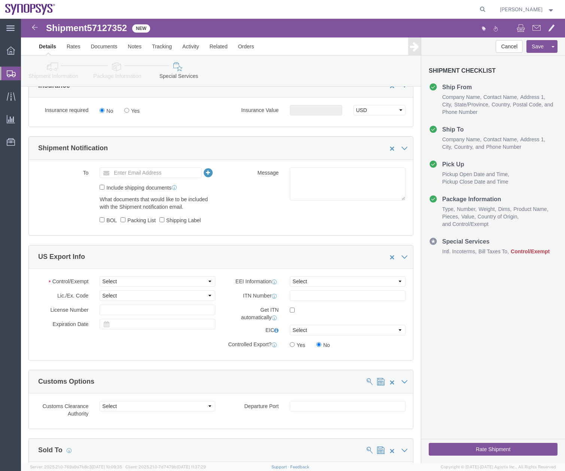
scroll to position [478, 0]
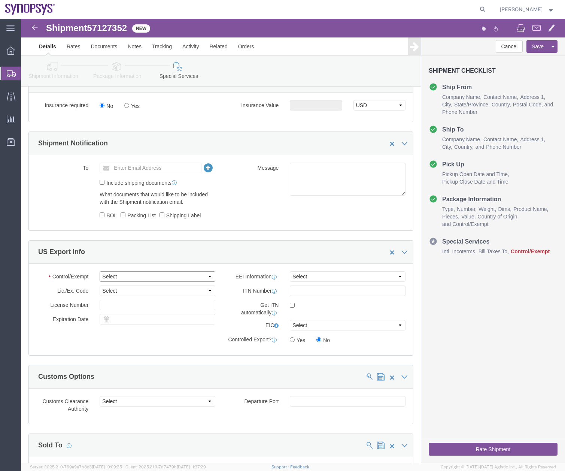
click select "Select ATF BIS DEA EPA FDA FTR ITAR OFAC Other (OPA)"
select select "FTR"
click select "Select ATF BIS DEA EPA FDA FTR ITAR OFAC Other (OPA)"
click select "Select AES-Direct EEI Carrier File EEI EEI Exempt"
select select "EXEM"
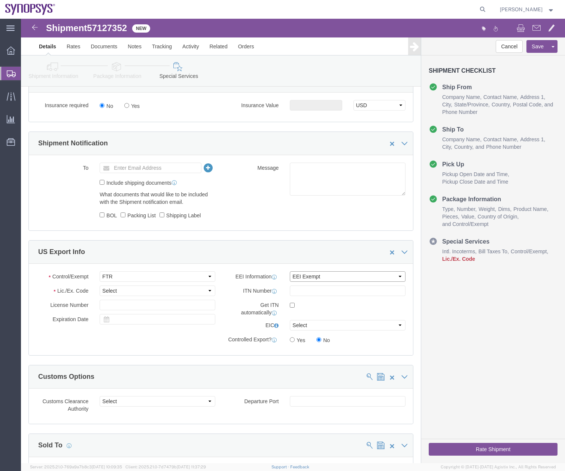
click select "Select AES-Direct EEI Carrier File EEI EEI Exempt"
click select "Select 30.2(d)(2) 30.36 30.37(a) 30.37(f) 30.37(g) 30.37(h) 30.37(i) 30.37(j) 3…"
select select "30.37(a)"
click select "Select 30.2(d)(2) 30.36 30.37(a) 30.37(f) 30.37(g) 30.37(h) 30.37(i) 30.37(j) 3…"
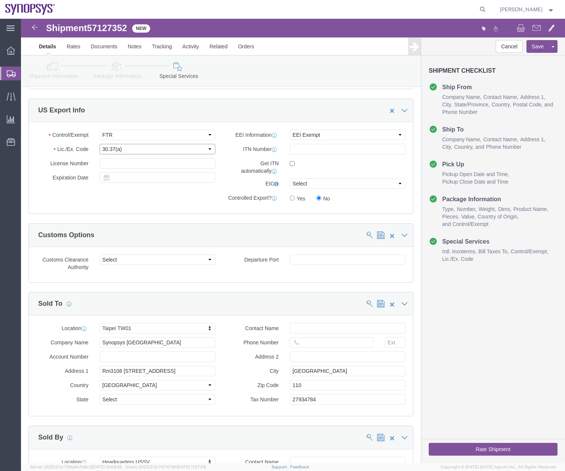
scroll to position [617, 0]
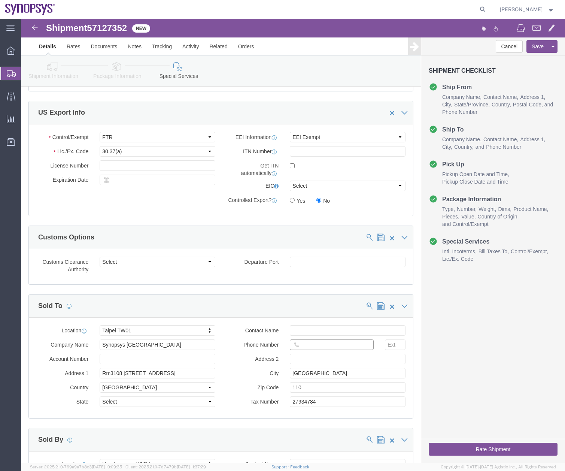
click input "text"
paste input "88635794567"
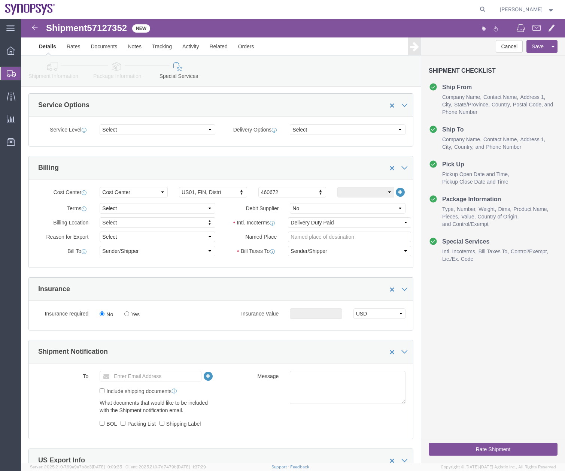
scroll to position [264, 0]
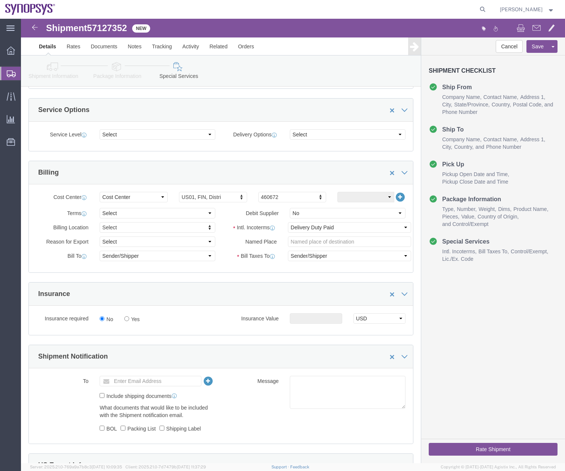
type input "88635794567"
drag, startPoint x: 260, startPoint y: 177, endPoint x: 253, endPoint y: 178, distance: 7.9
click input "510211"
type input "510122"
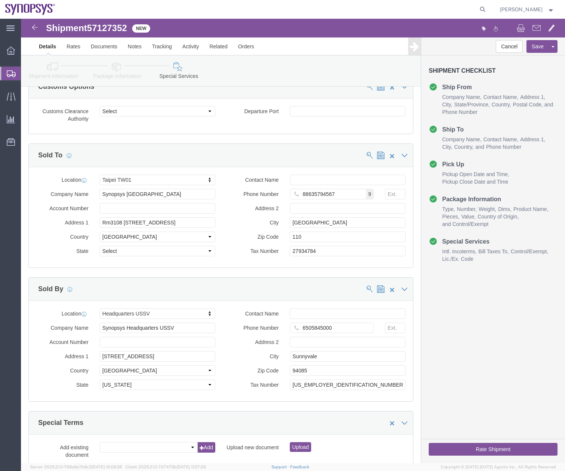
scroll to position [879, 0]
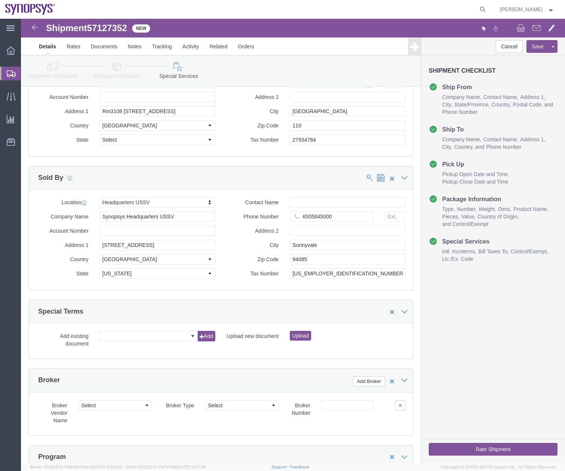
click button "Rate Shipment"
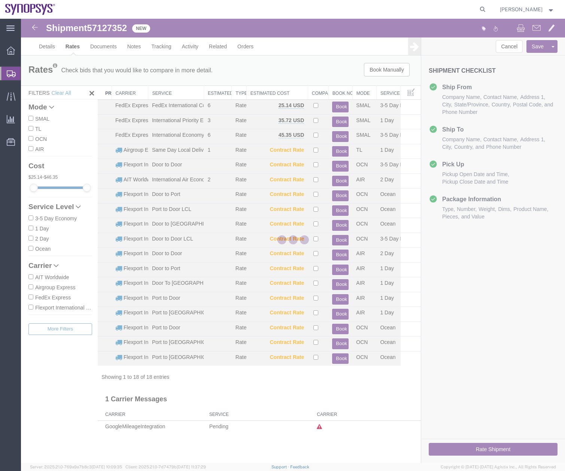
scroll to position [0, 0]
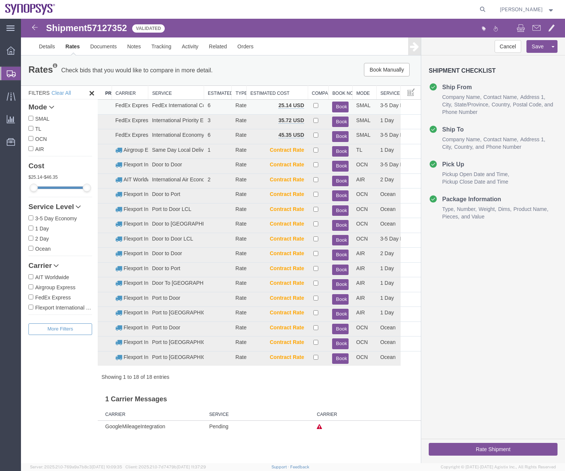
click at [340, 102] on button "Book" at bounding box center [340, 107] width 16 height 11
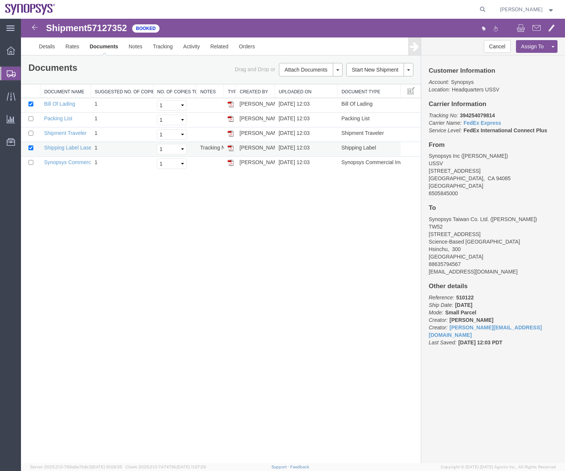
click at [230, 145] on img at bounding box center [231, 148] width 6 height 6
click at [230, 163] on img at bounding box center [231, 163] width 6 height 6
click at [230, 117] on img at bounding box center [231, 119] width 6 height 6
click at [9, 74] on icon at bounding box center [11, 73] width 9 height 7
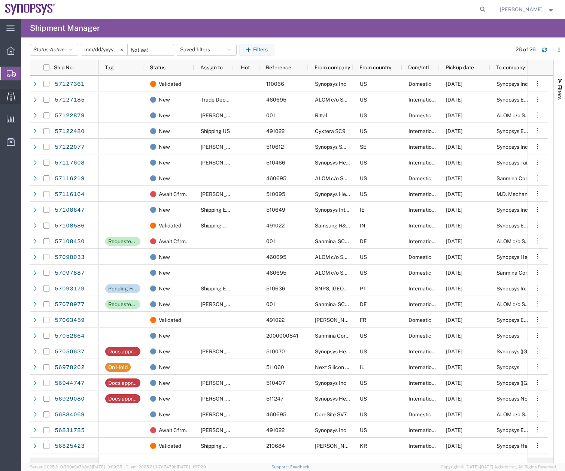
click at [10, 99] on icon at bounding box center [11, 96] width 9 height 9
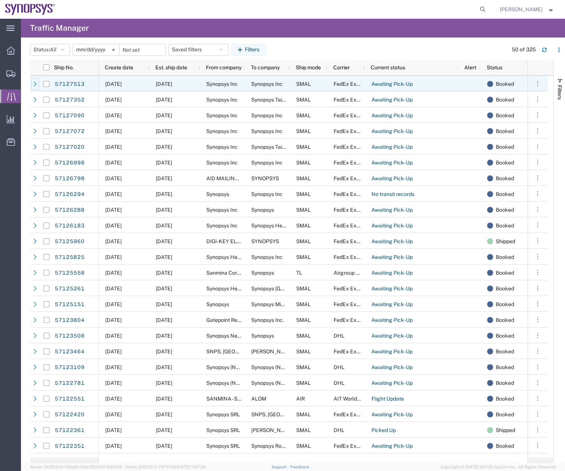
click at [34, 85] on icon at bounding box center [35, 83] width 5 height 5
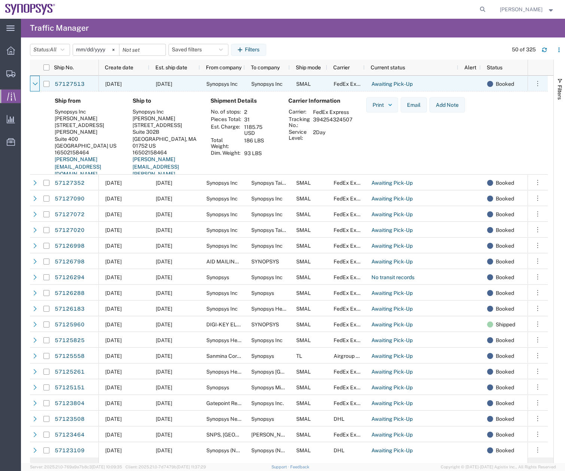
click at [34, 85] on icon at bounding box center [35, 83] width 5 height 5
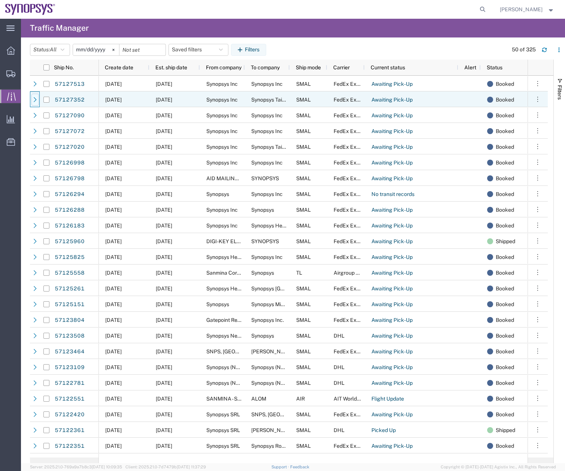
click at [33, 101] on icon at bounding box center [35, 99] width 5 height 5
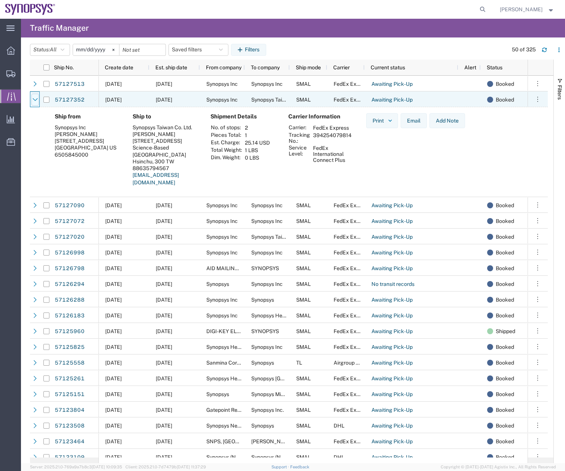
click at [37, 101] on icon at bounding box center [35, 99] width 5 height 5
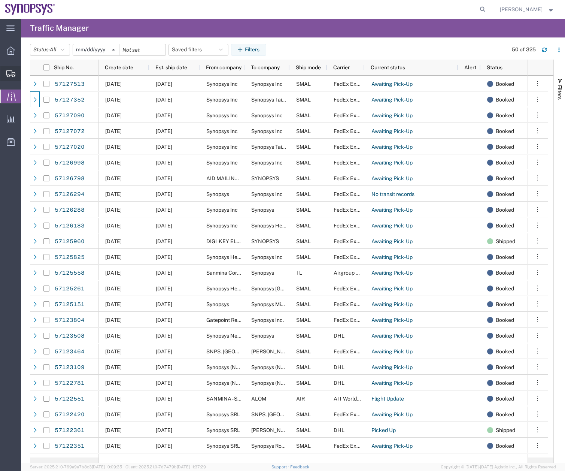
click at [6, 74] on div at bounding box center [10, 73] width 21 height 15
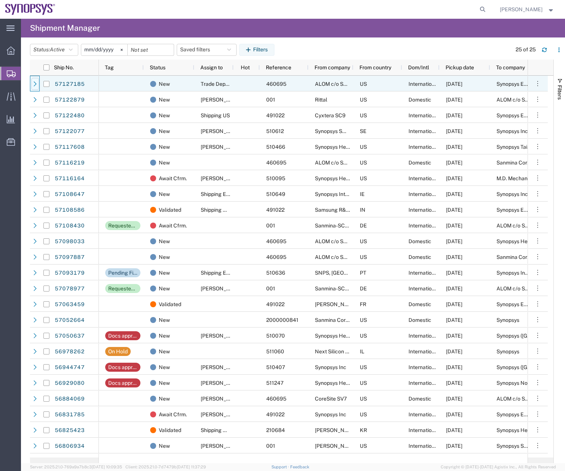
click at [34, 84] on icon at bounding box center [35, 83] width 5 height 5
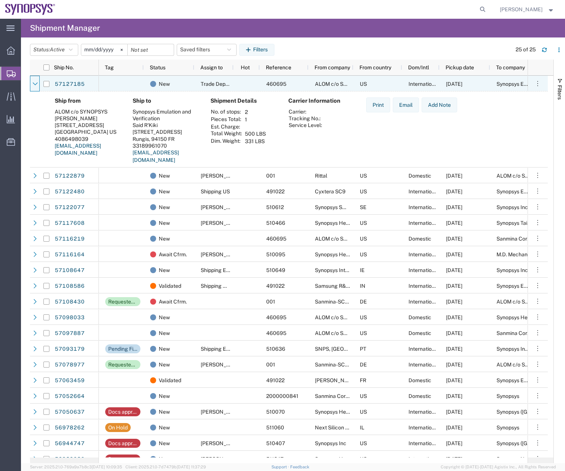
click at [34, 84] on icon at bounding box center [35, 83] width 5 height 3
